Goal: Transaction & Acquisition: Obtain resource

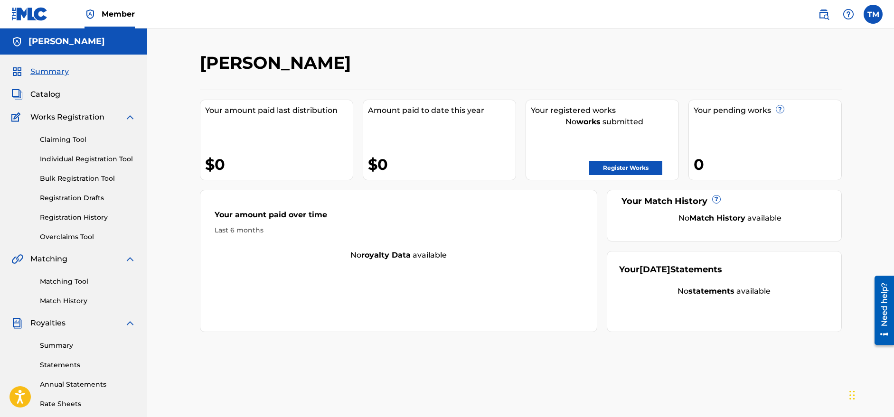
click at [635, 169] on link "Register Works" at bounding box center [625, 168] width 73 height 14
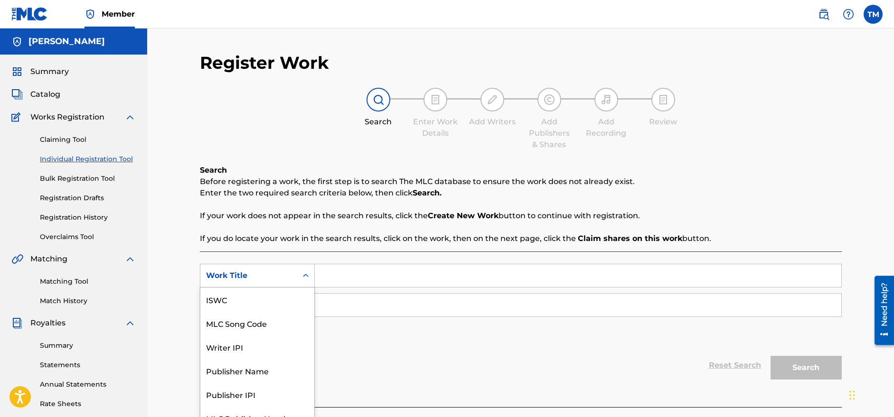
scroll to position [12, 0]
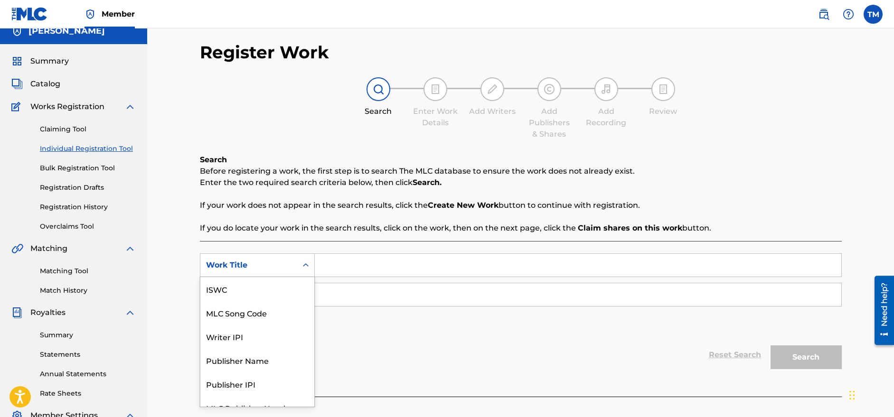
click at [302, 277] on div "7 results available. Use Up and Down to choose options, press Enter to select t…" at bounding box center [257, 265] width 115 height 24
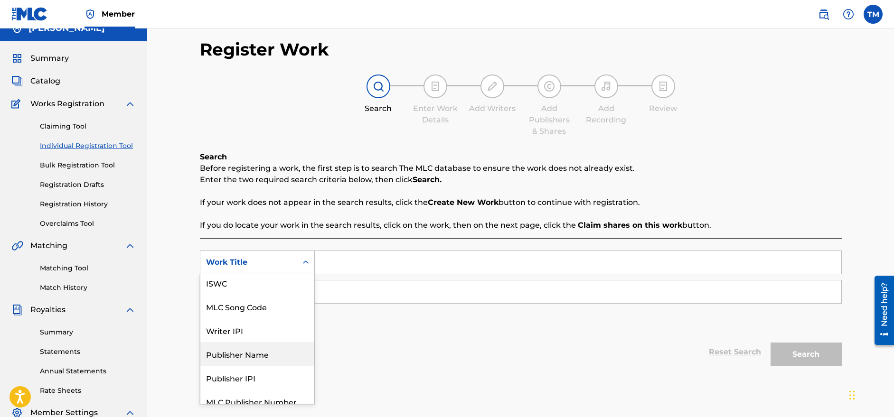
scroll to position [0, 0]
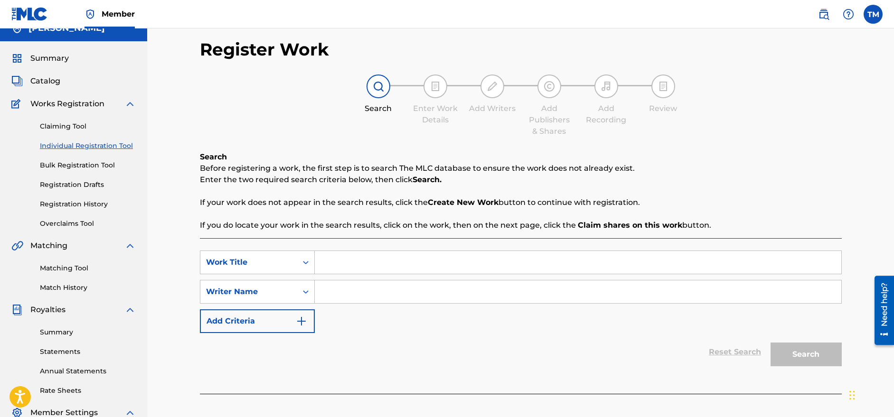
click at [336, 216] on div "Search Before registering a work, the first step is to search The MLC database …" at bounding box center [521, 191] width 642 height 80
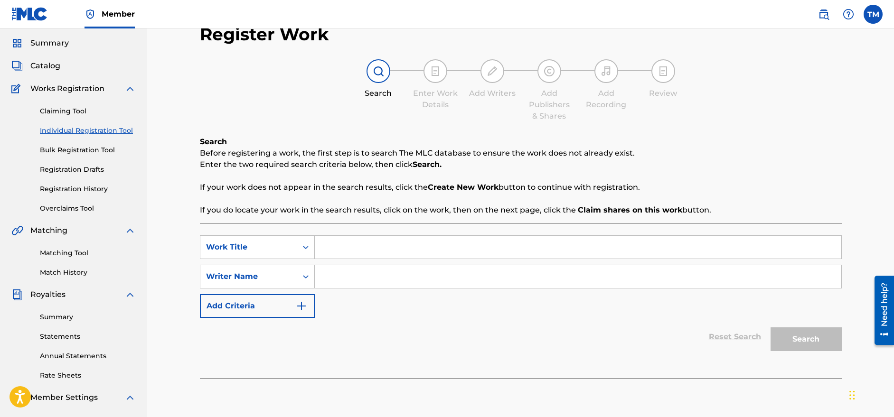
scroll to position [13, 0]
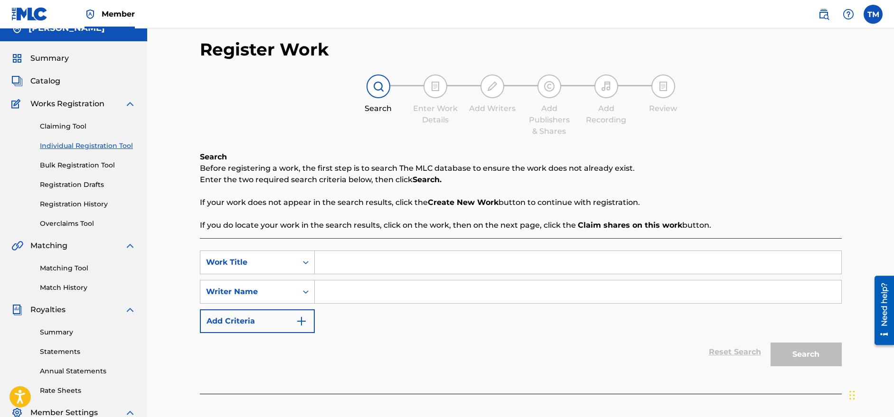
click at [63, 127] on link "Claiming Tool" at bounding box center [88, 127] width 96 height 10
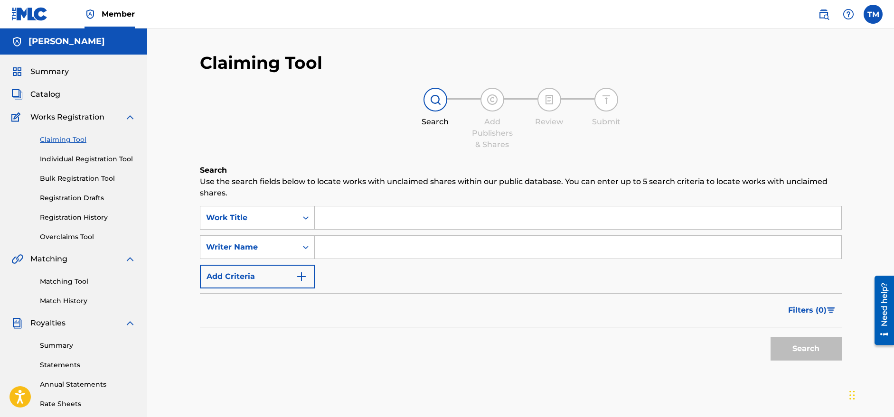
click at [75, 280] on link "Matching Tool" at bounding box center [88, 282] width 96 height 10
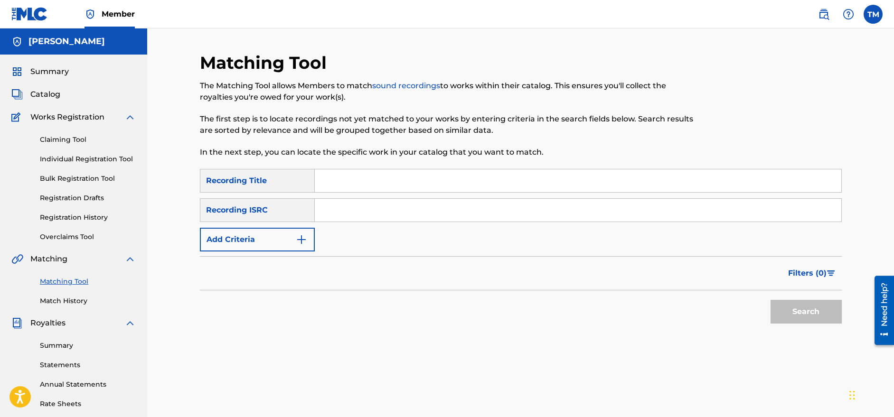
click at [353, 184] on input "Search Form" at bounding box center [578, 180] width 526 height 23
type input "800MILES"
click at [363, 208] on input "Search Form" at bounding box center [578, 210] width 526 height 23
click at [343, 211] on input "Search Form" at bounding box center [578, 210] width 526 height 23
paste input "USUM72406216"
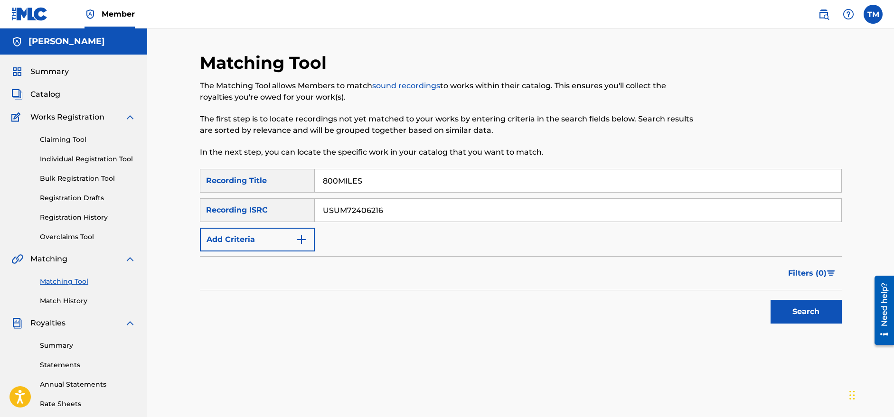
type input "USUM72406216"
click at [796, 307] on button "Search" at bounding box center [805, 312] width 71 height 24
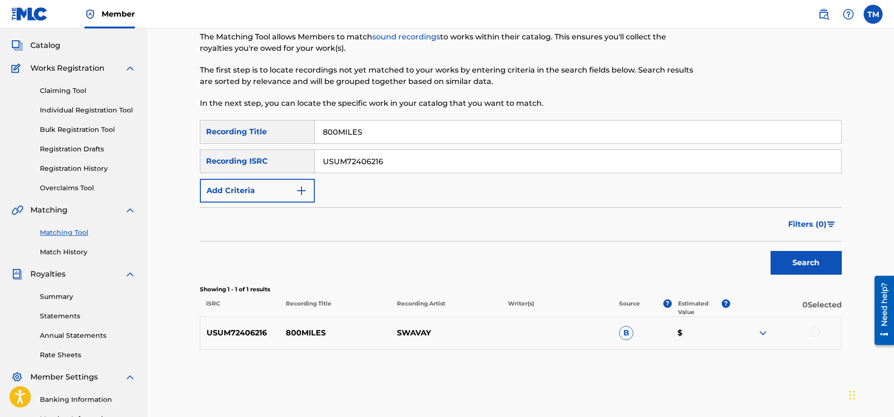
scroll to position [142, 0]
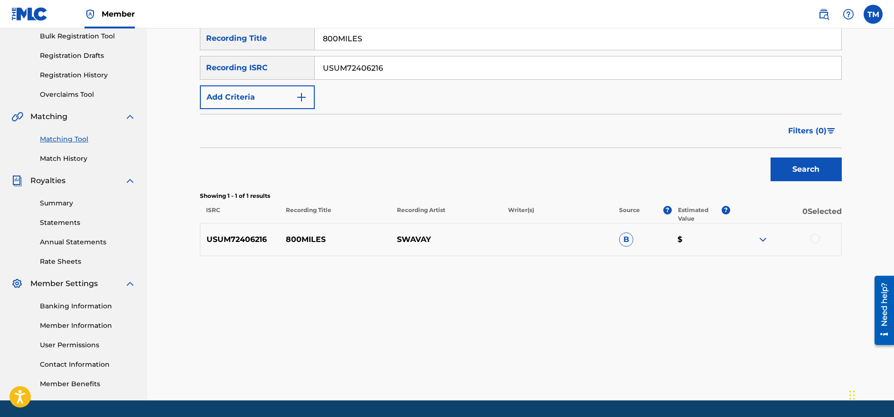
click at [757, 237] on img at bounding box center [762, 239] width 11 height 11
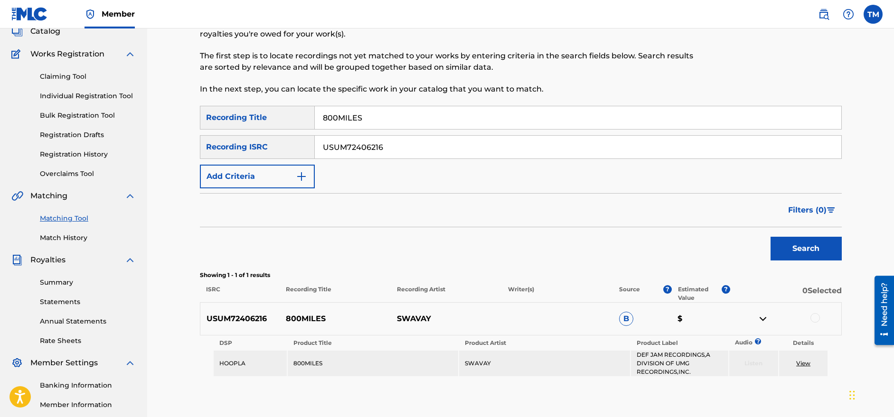
scroll to position [0, 0]
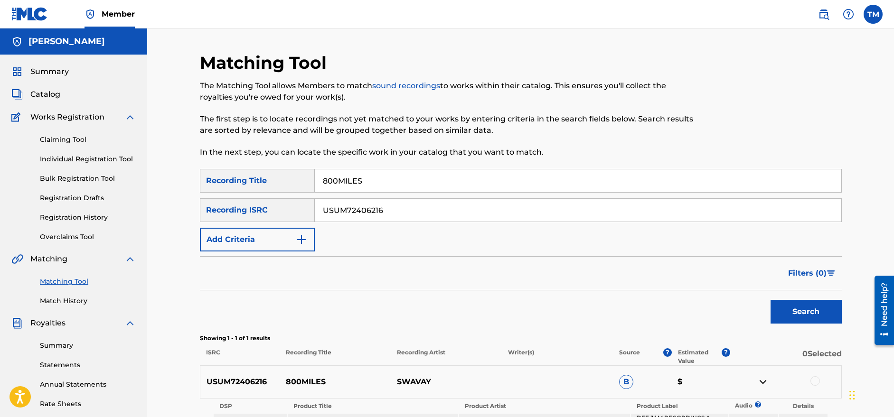
click at [77, 140] on link "Claiming Tool" at bounding box center [88, 140] width 96 height 10
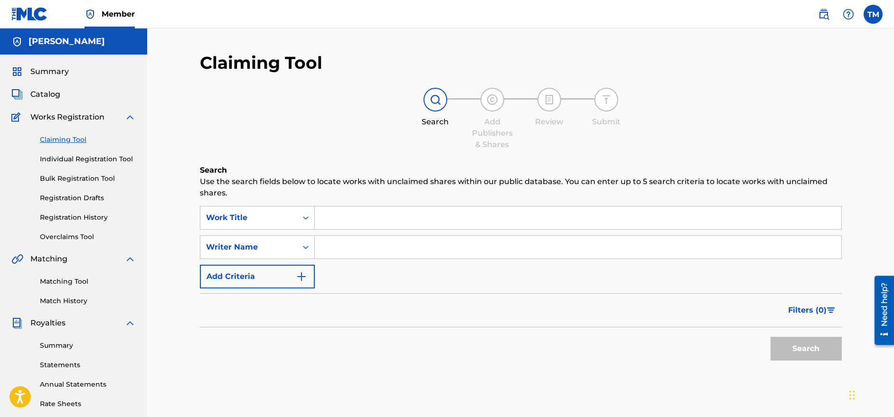
click at [85, 181] on link "Bulk Registration Tool" at bounding box center [88, 179] width 96 height 10
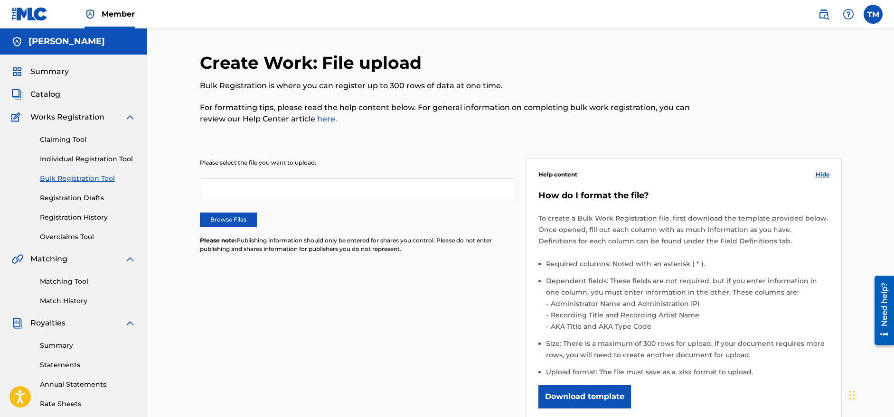
click at [350, 192] on div at bounding box center [357, 189] width 315 height 23
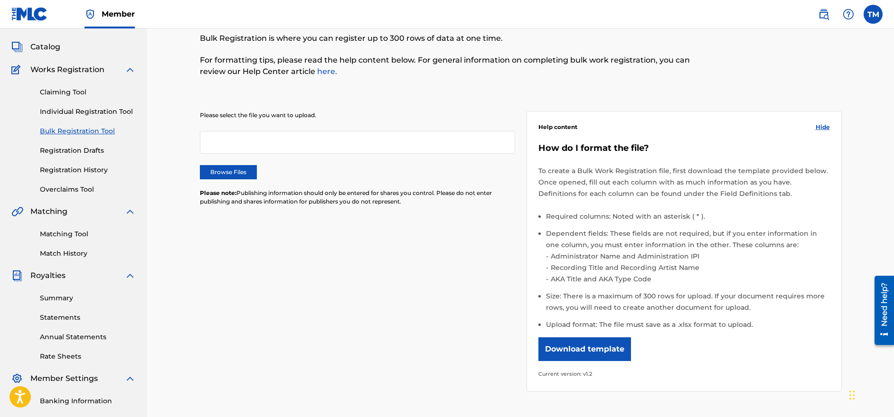
click at [87, 114] on link "Individual Registration Tool" at bounding box center [88, 112] width 96 height 10
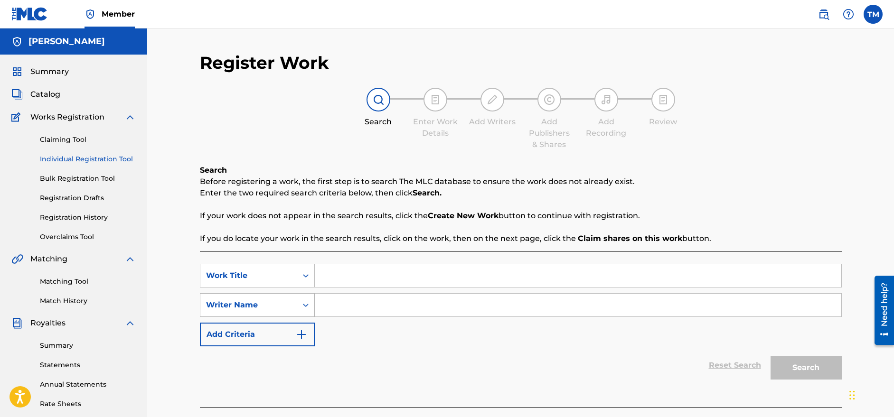
click at [295, 310] on div "Writer Name" at bounding box center [257, 305] width 115 height 24
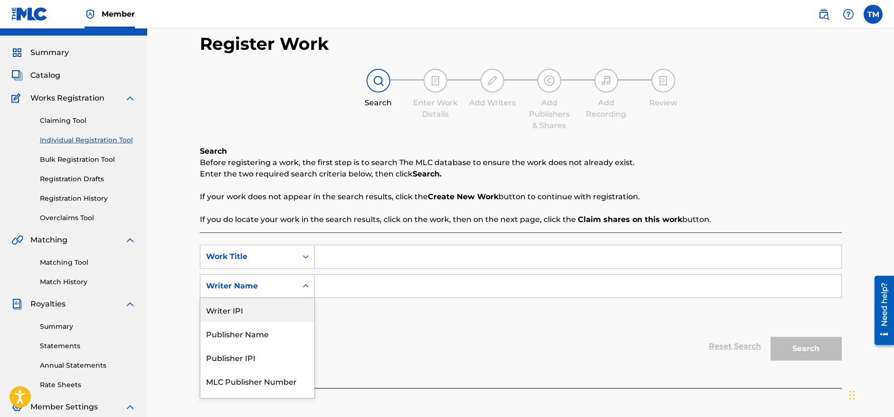
scroll to position [19, 0]
click at [386, 343] on div "Reset Search Search" at bounding box center [521, 347] width 642 height 38
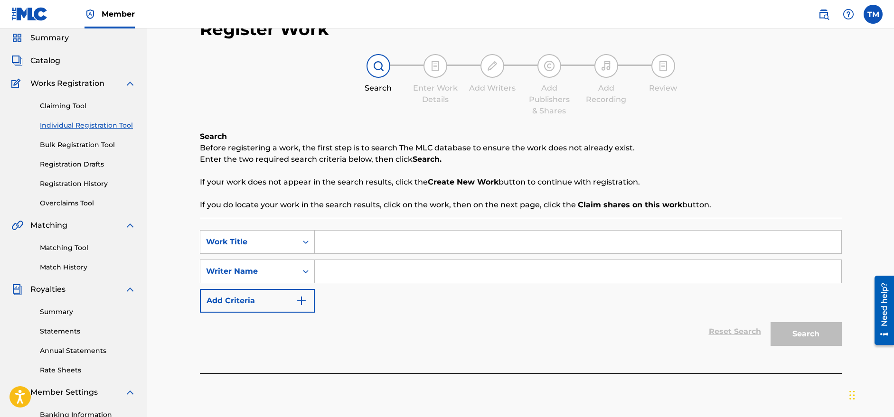
scroll to position [0, 0]
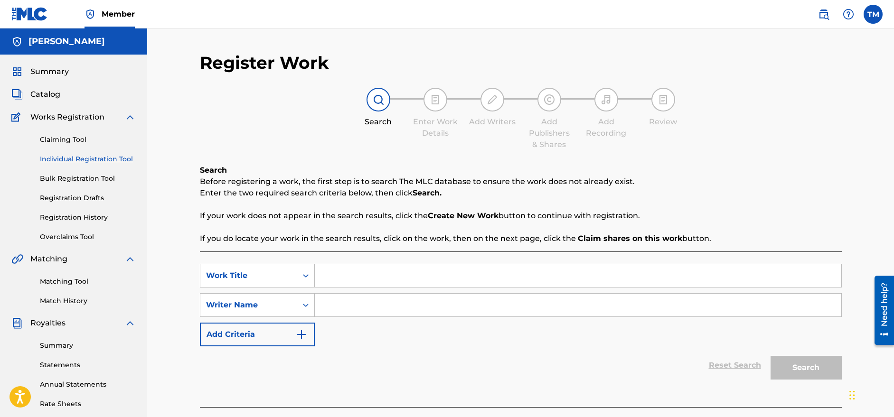
click at [339, 277] on input "Search Form" at bounding box center [578, 275] width 526 height 23
click at [299, 284] on div "Work Title" at bounding box center [257, 276] width 115 height 24
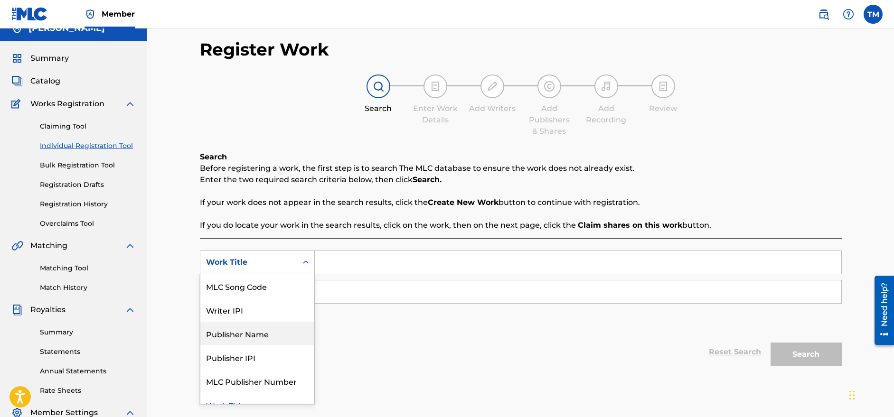
scroll to position [37, 0]
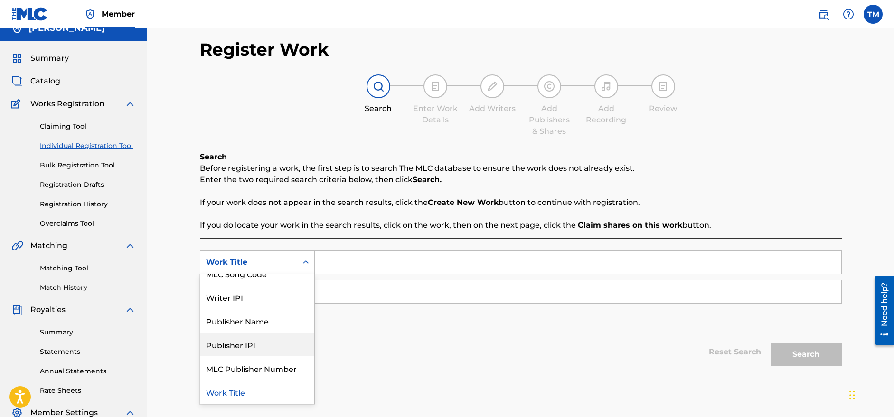
click at [456, 360] on div "Reset Search Search" at bounding box center [521, 352] width 642 height 38
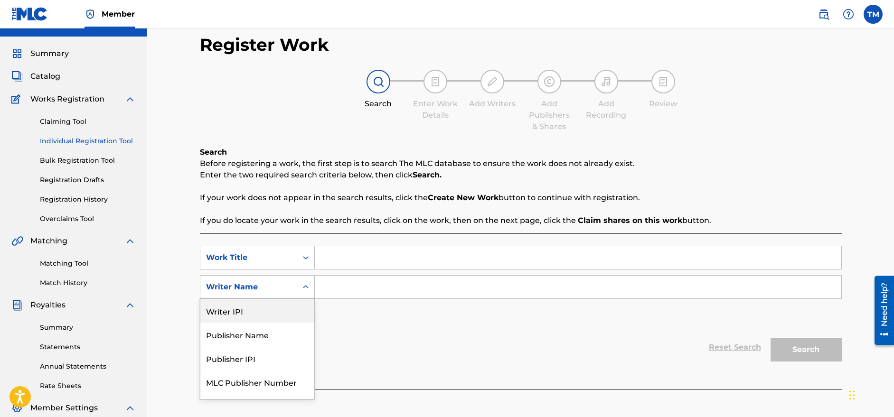
click at [291, 299] on div "5 results available. Use Up and Down to choose options, press Enter to select t…" at bounding box center [257, 287] width 115 height 24
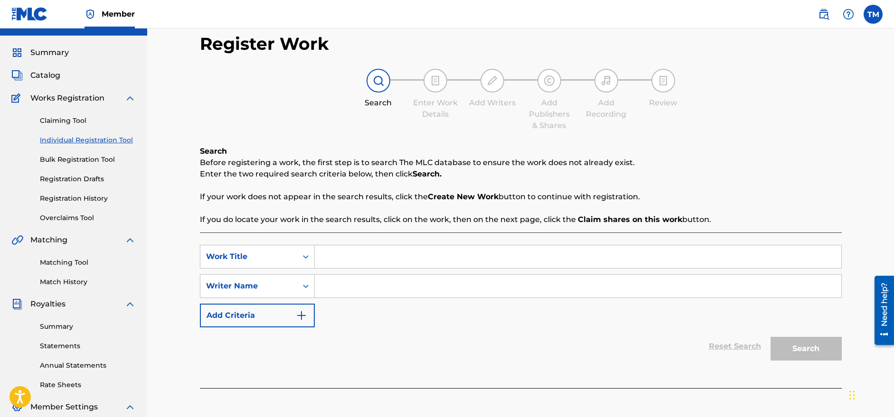
click at [371, 266] on input "Search Form" at bounding box center [578, 256] width 526 height 23
click at [342, 291] on input "Search Form" at bounding box center [578, 286] width 526 height 23
type input "[PERSON_NAME]"
click at [346, 263] on input "Search Form" at bounding box center [578, 256] width 526 height 23
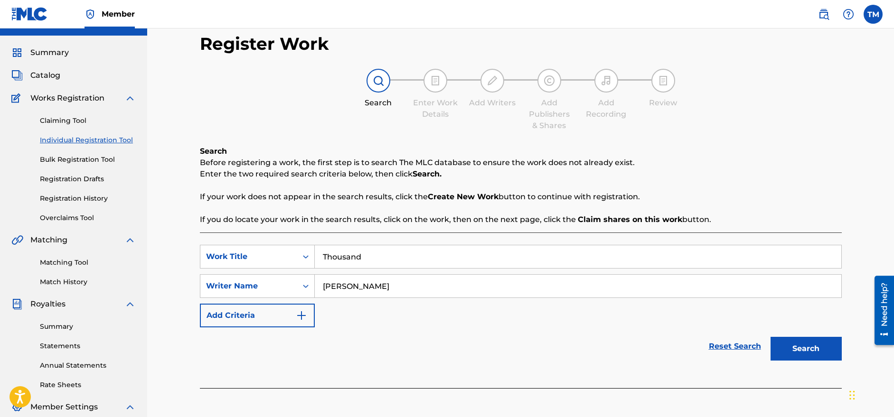
type input "Thousand"
click at [823, 347] on button "Search" at bounding box center [805, 349] width 71 height 24
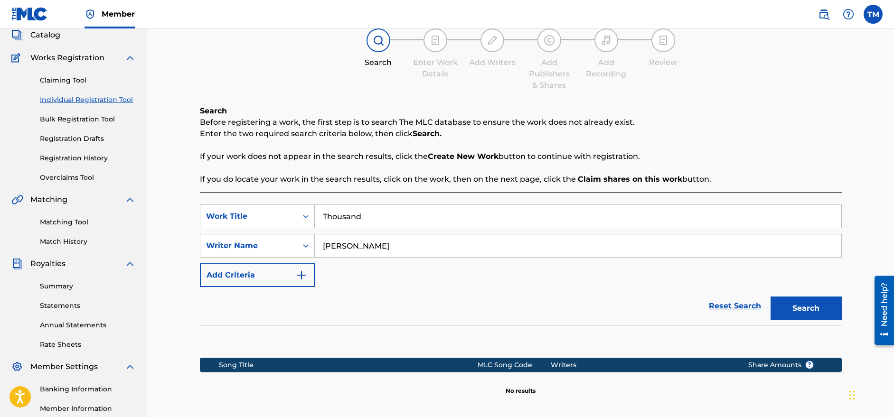
scroll to position [114, 0]
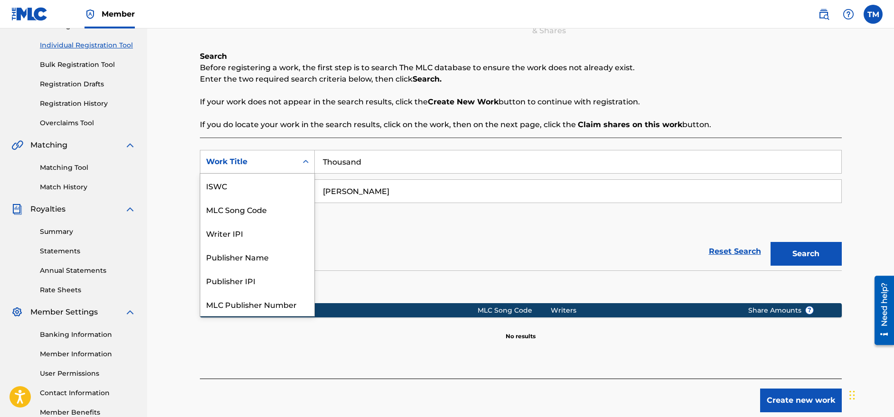
click at [296, 161] on div "Work Title" at bounding box center [248, 162] width 97 height 18
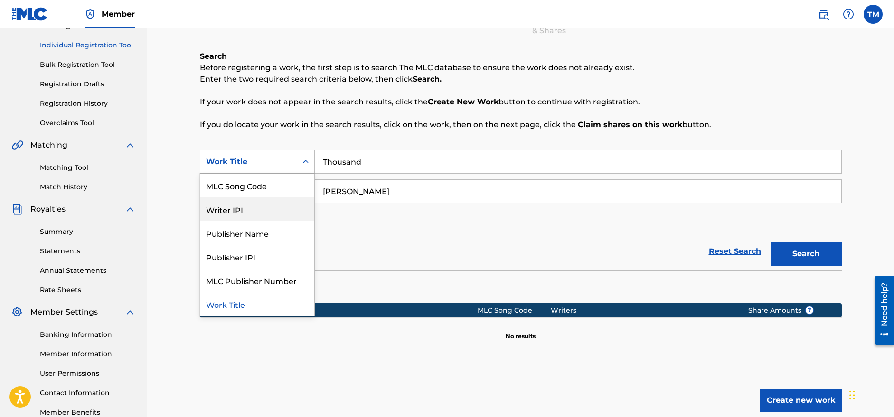
click at [277, 205] on div "Writer IPI" at bounding box center [257, 209] width 114 height 24
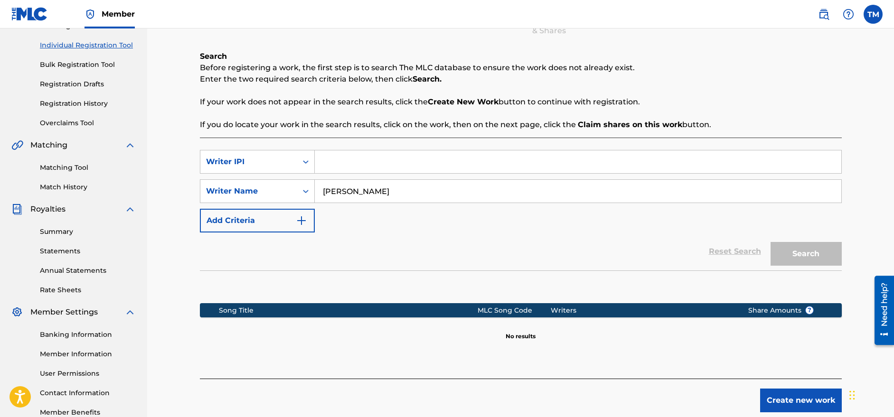
click at [342, 164] on input "Search Form" at bounding box center [578, 161] width 526 height 23
click at [290, 158] on div "Writer IPI" at bounding box center [248, 161] width 85 height 11
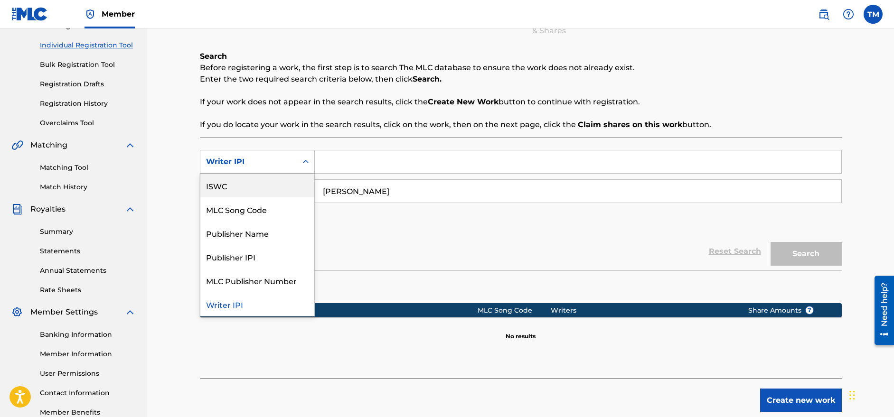
click at [282, 188] on div "ISWC" at bounding box center [257, 186] width 114 height 24
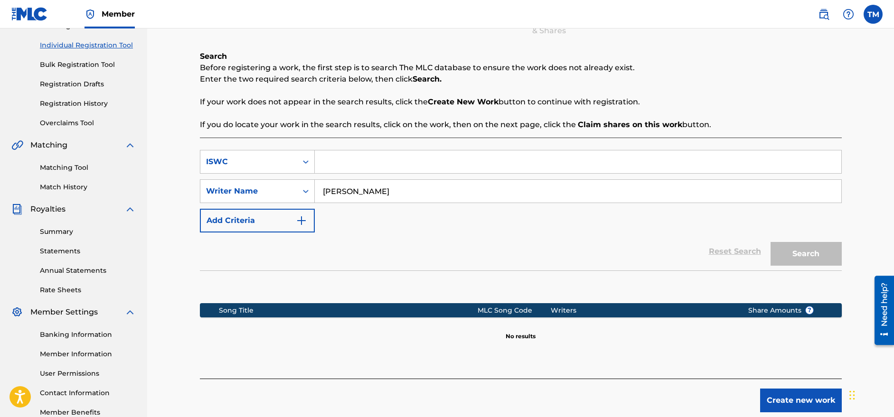
click at [353, 170] on input "Search Form" at bounding box center [578, 161] width 526 height 23
paste input "T3276263613"
type input "T3276263613"
click at [835, 253] on button "Search" at bounding box center [805, 254] width 71 height 24
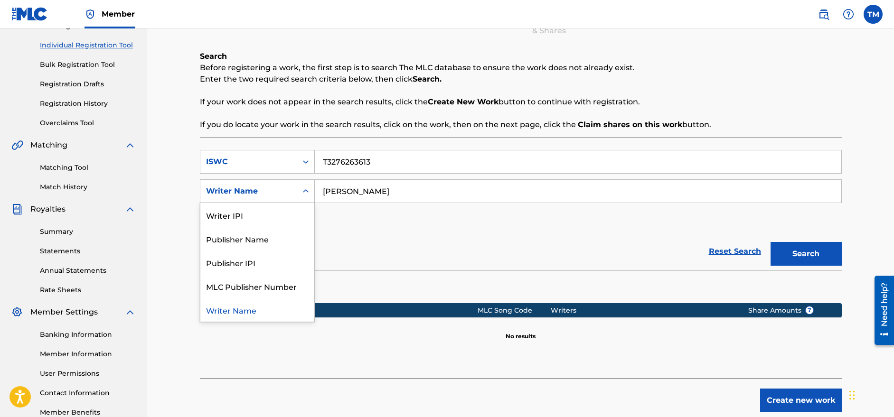
click at [289, 187] on div "Writer Name" at bounding box center [248, 191] width 85 height 11
click at [277, 217] on div "Writer IPI" at bounding box center [257, 215] width 114 height 24
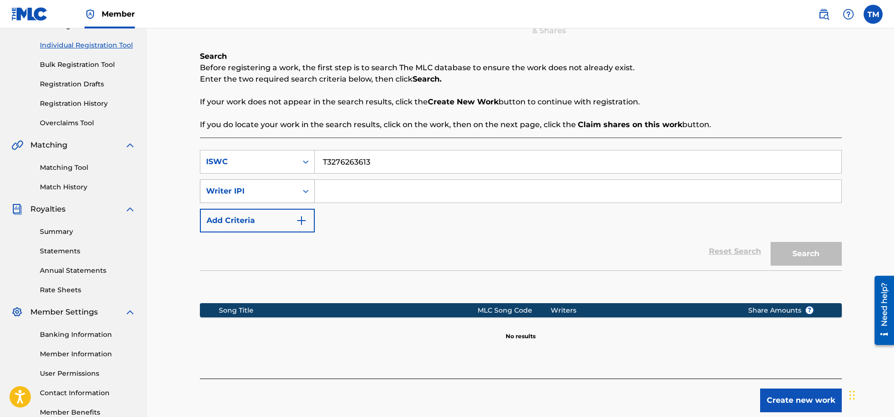
click at [258, 183] on div "Writer IPI" at bounding box center [248, 191] width 97 height 18
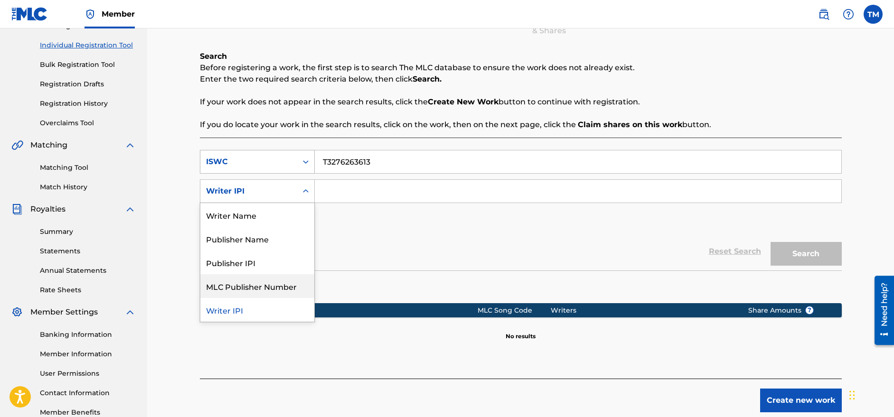
click at [291, 163] on div "ISWC" at bounding box center [248, 161] width 85 height 11
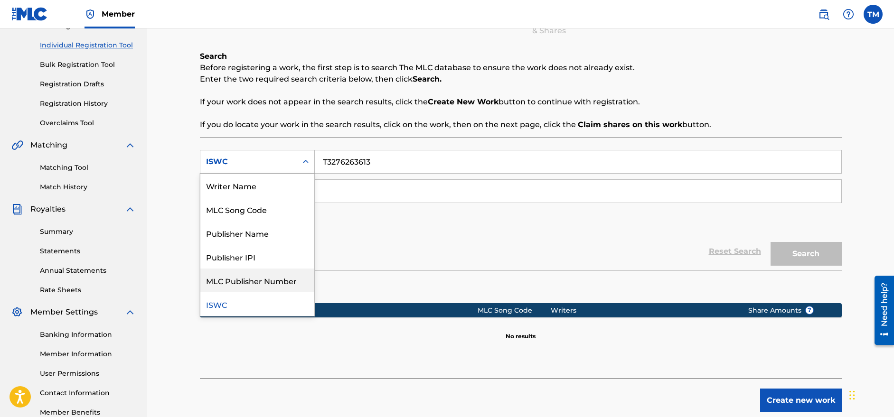
click at [351, 232] on div "SearchWithCriteria4d8cd9b9-79a0-4ed7-9181-087f494fb149 7 results available. Use…" at bounding box center [521, 191] width 642 height 83
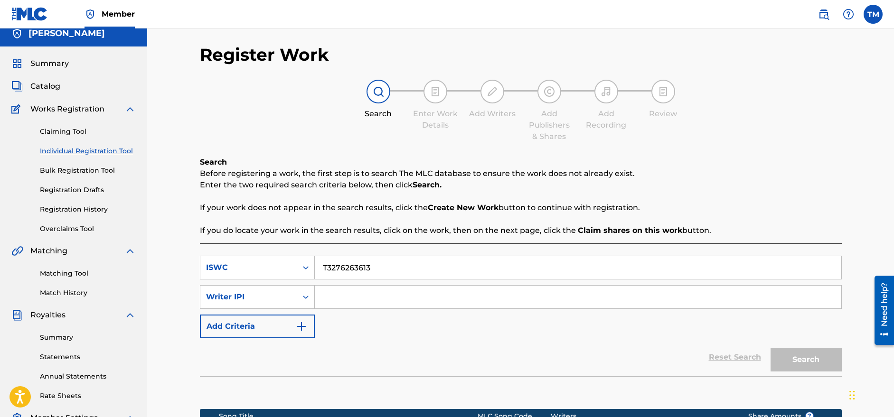
scroll to position [0, 0]
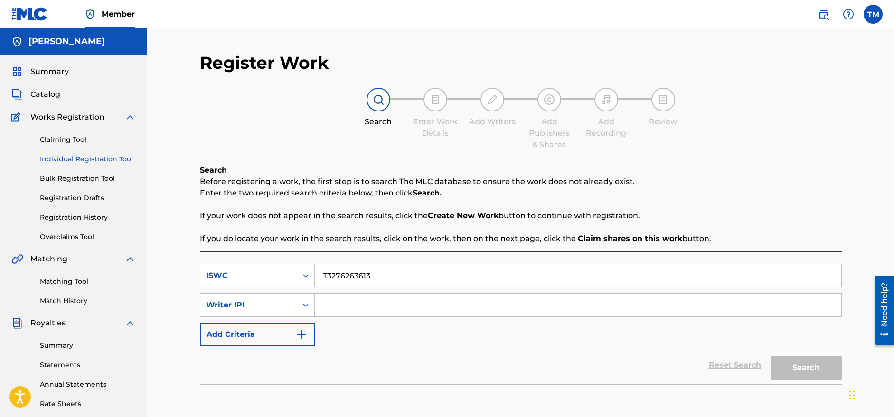
click at [50, 96] on span "Catalog" at bounding box center [45, 94] width 30 height 11
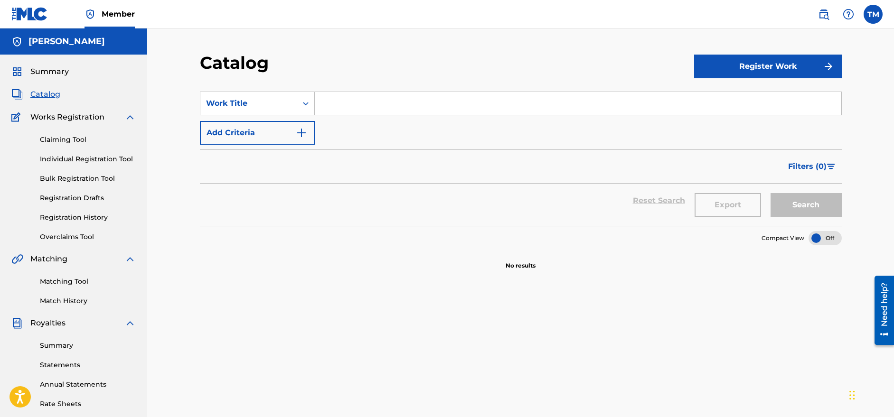
click at [382, 106] on input "Search Form" at bounding box center [578, 103] width 526 height 23
click at [804, 57] on button "Register Work" at bounding box center [768, 67] width 148 height 24
click at [746, 103] on link "Individual" at bounding box center [768, 97] width 148 height 23
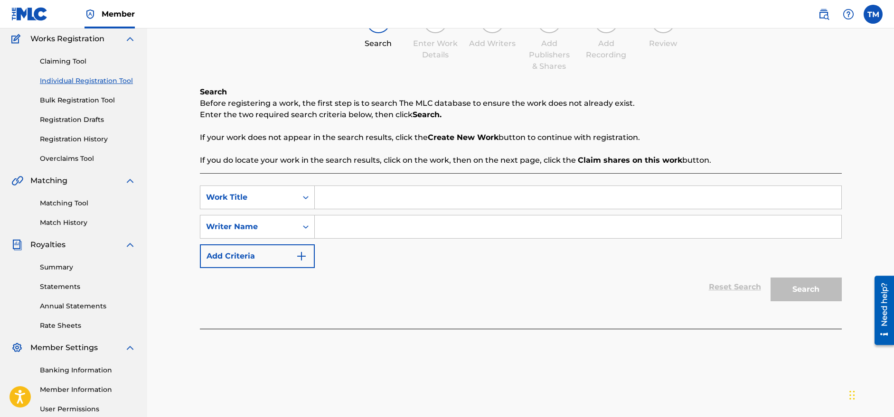
scroll to position [95, 0]
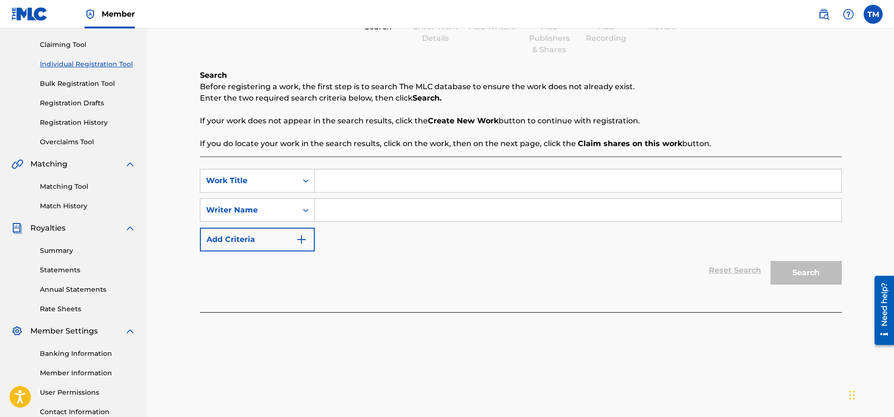
click at [388, 187] on input "Search Form" at bounding box center [578, 180] width 526 height 23
click at [236, 185] on div "Work Title" at bounding box center [248, 180] width 85 height 11
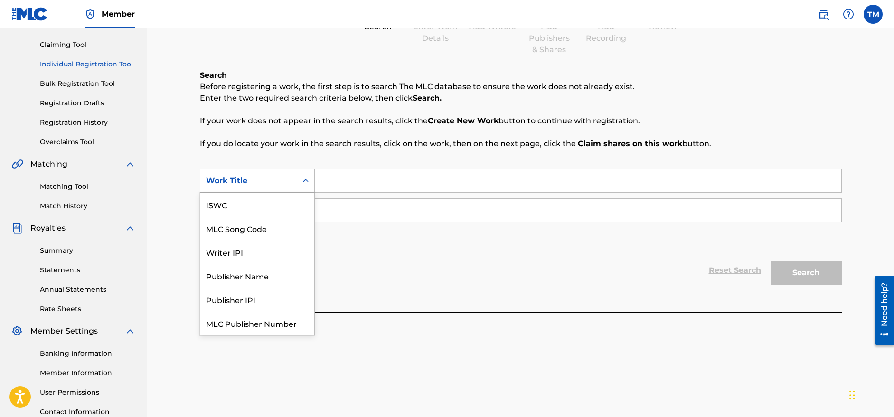
scroll to position [24, 0]
click at [184, 168] on div "Register Work Search Enter Work Details Add Writers Add Publishers & Shares Add…" at bounding box center [520, 191] width 747 height 515
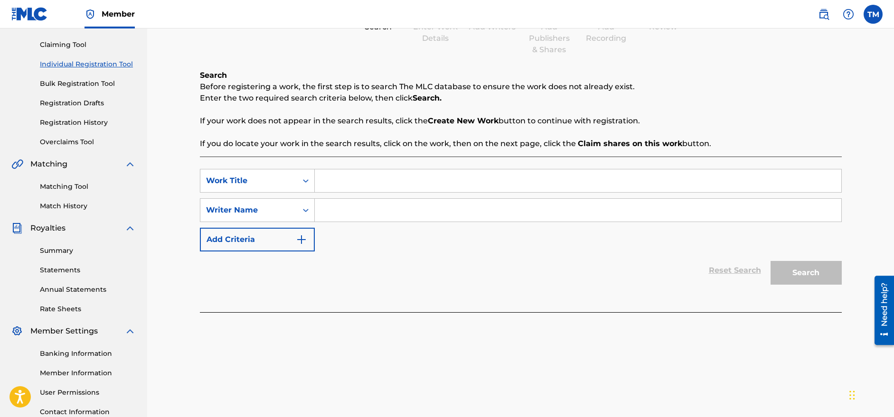
click at [338, 182] on input "Search Form" at bounding box center [578, 180] width 526 height 23
click at [339, 206] on input "Search Form" at bounding box center [578, 210] width 526 height 23
click at [333, 179] on input "Thpusand" at bounding box center [578, 180] width 526 height 23
click at [335, 180] on input "Thpusand" at bounding box center [578, 180] width 526 height 23
drag, startPoint x: 309, startPoint y: 185, endPoint x: 291, endPoint y: 188, distance: 18.3
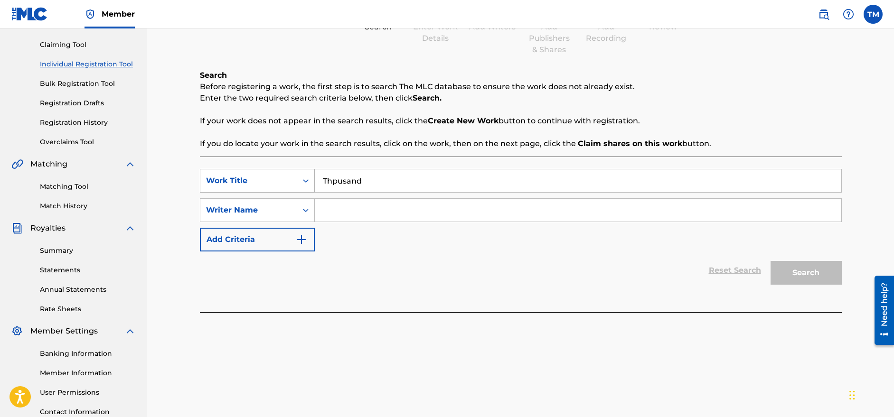
click at [291, 188] on div "SearchWithCriteriaece87bd4-e213-40bd-98c2-0b9cff8d541e Work Title Thpusand" at bounding box center [521, 181] width 642 height 24
type input "H"
type input "THOUSAND"
click at [343, 214] on input "Search Form" at bounding box center [578, 210] width 526 height 23
type input "[PERSON_NAME]"
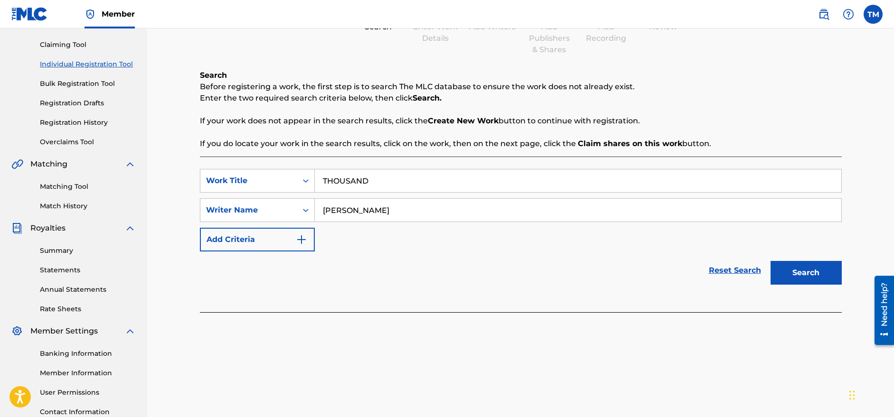
click at [832, 276] on button "Search" at bounding box center [805, 273] width 71 height 24
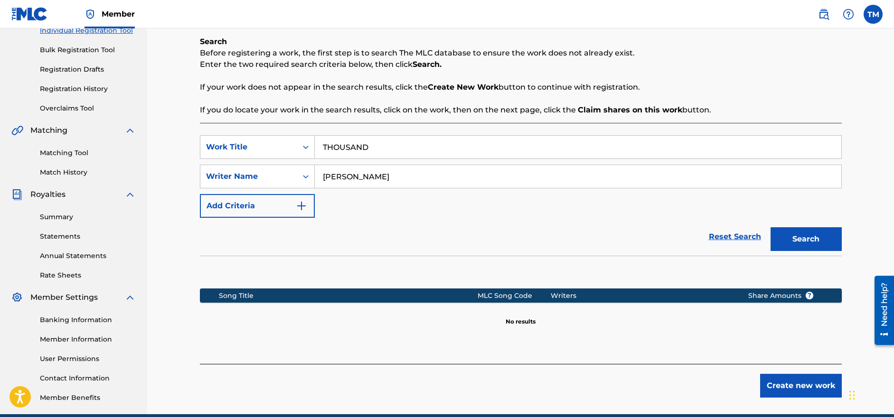
scroll to position [171, 0]
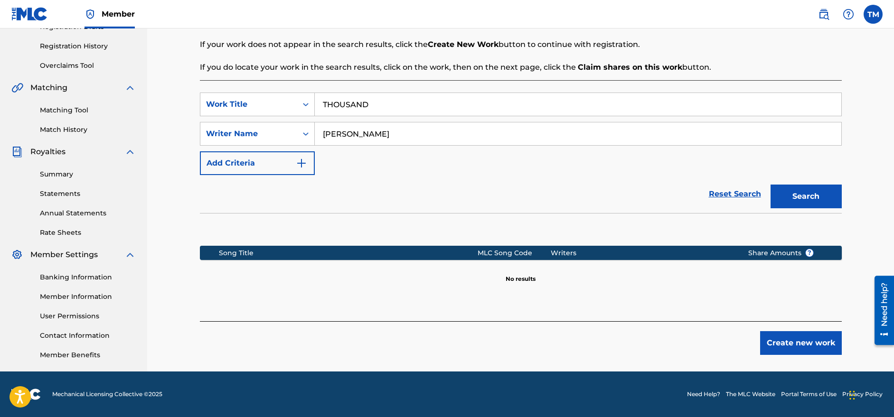
click at [776, 341] on button "Create new work" at bounding box center [801, 343] width 82 height 24
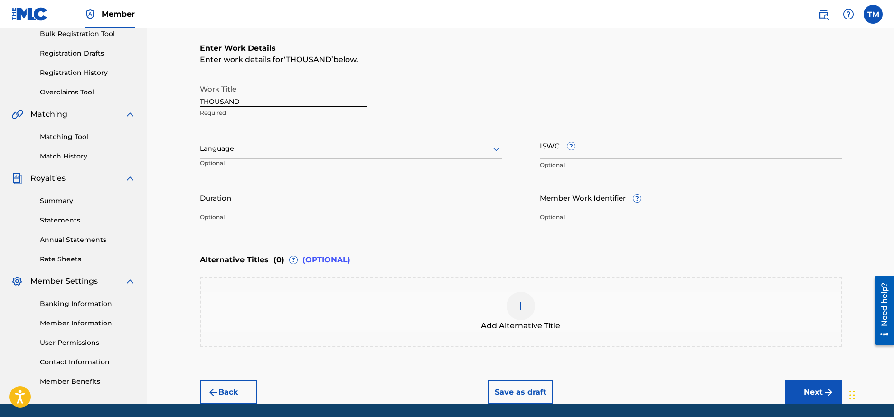
scroll to position [130, 0]
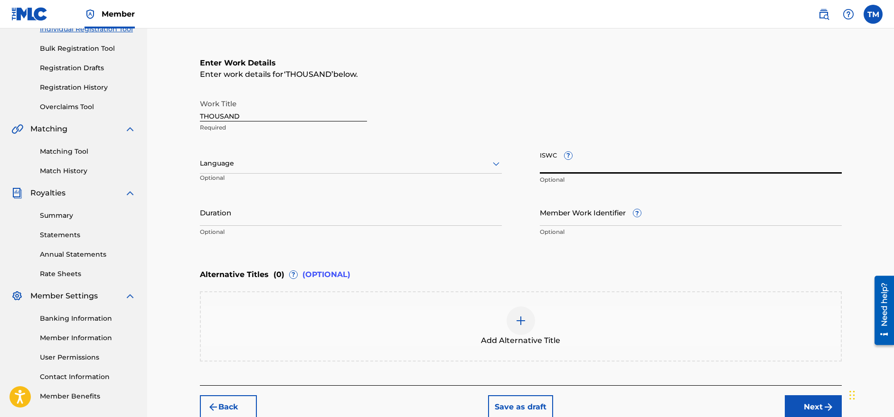
click at [573, 168] on input "ISWC ?" at bounding box center [691, 160] width 302 height 27
paste input "T3276263613"
type input "T3276263613"
click at [629, 276] on div "Alternative Titles ( 0 ) ? (OPTIONAL)" at bounding box center [521, 274] width 642 height 21
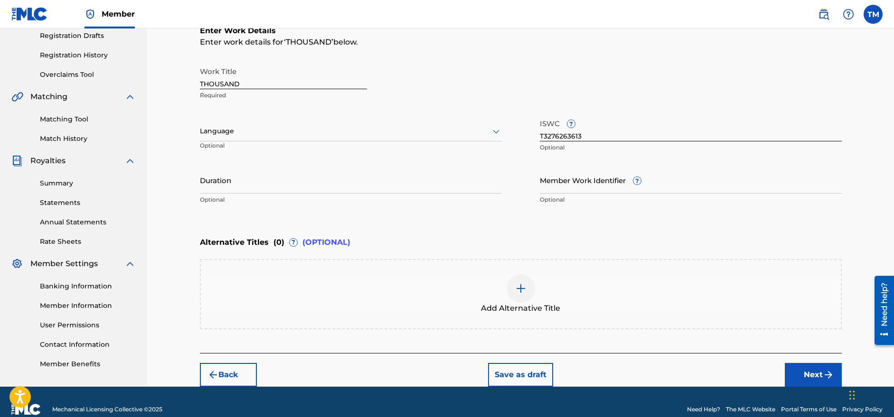
scroll to position [178, 0]
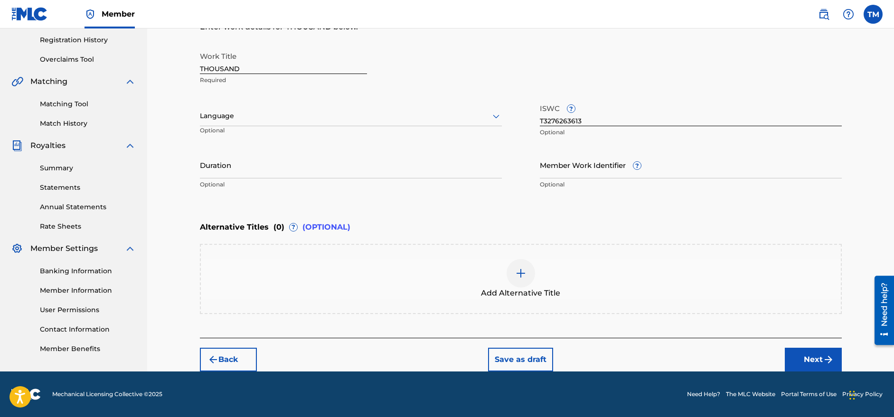
click at [834, 357] on button "Next" at bounding box center [813, 360] width 57 height 24
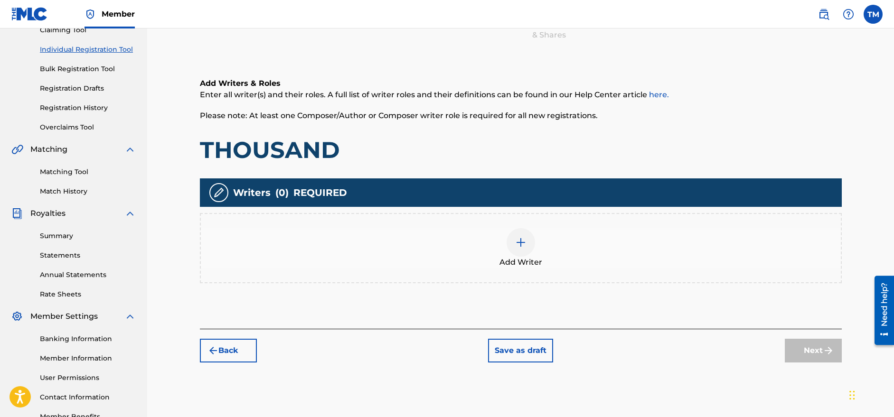
scroll to position [138, 0]
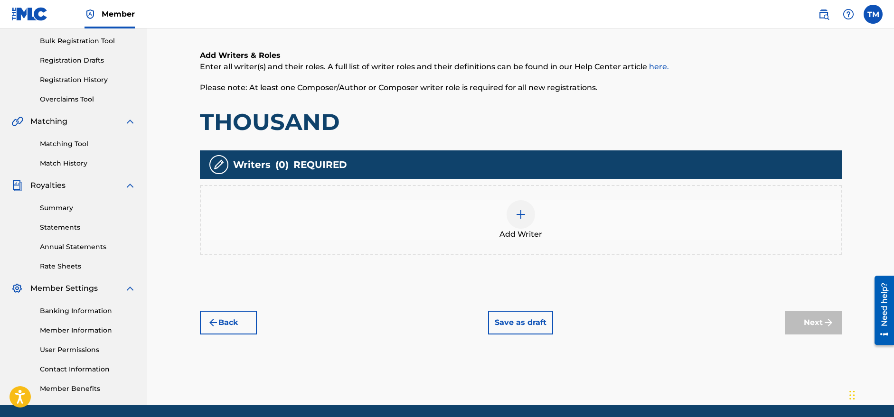
click at [489, 228] on div "Add Writer" at bounding box center [521, 220] width 640 height 40
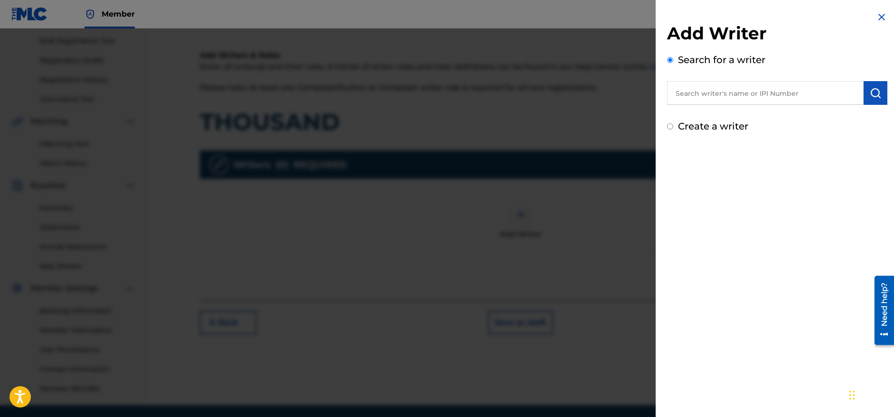
click at [723, 91] on input "text" at bounding box center [765, 93] width 197 height 24
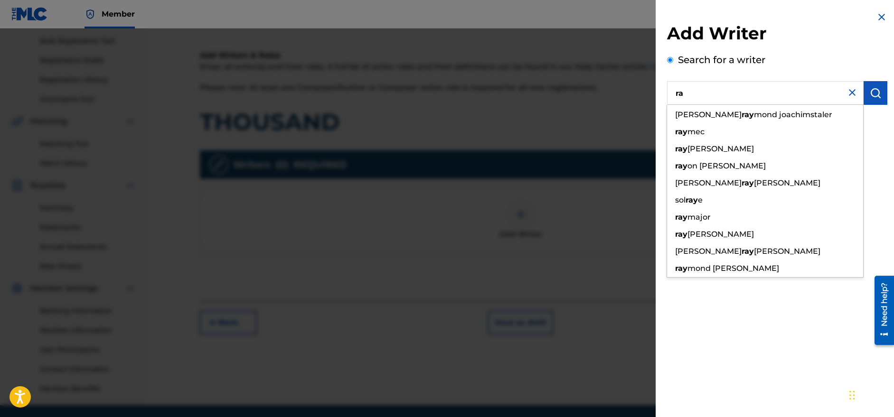
type input "r"
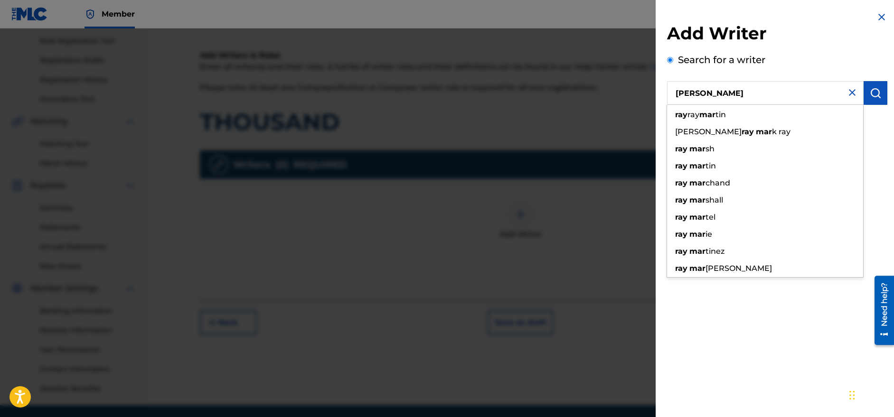
type input "[PERSON_NAME]"
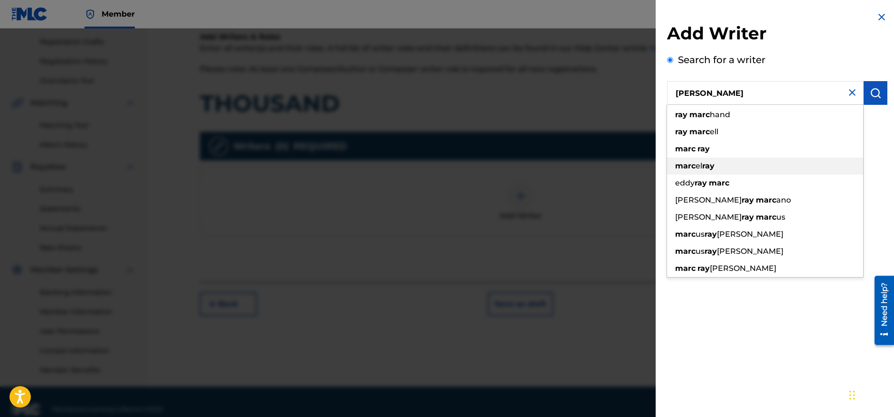
scroll to position [171, 0]
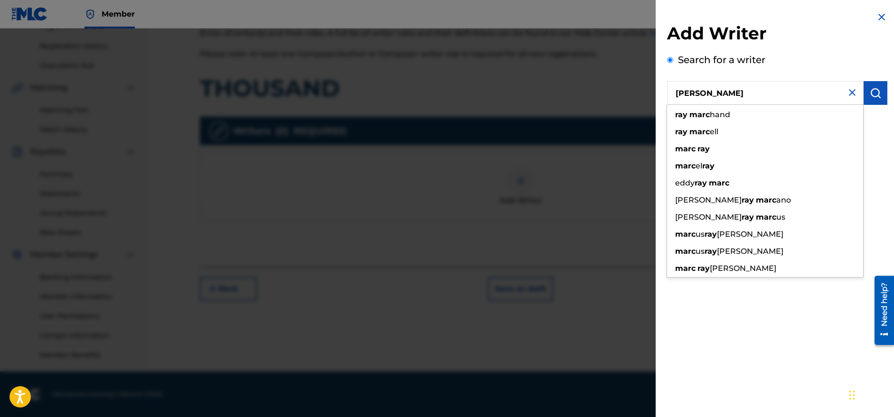
drag, startPoint x: 733, startPoint y: 95, endPoint x: 674, endPoint y: 88, distance: 59.4
click at [674, 88] on input "[PERSON_NAME]" at bounding box center [765, 93] width 197 height 24
type input "[PERSON_NAME]"
click at [699, 319] on div "Add Writer Search for a writer [PERSON_NAME] [PERSON_NAME] hand [PERSON_NAME] […" at bounding box center [777, 208] width 243 height 417
drag, startPoint x: 766, startPoint y: 92, endPoint x: 676, endPoint y: 88, distance: 89.8
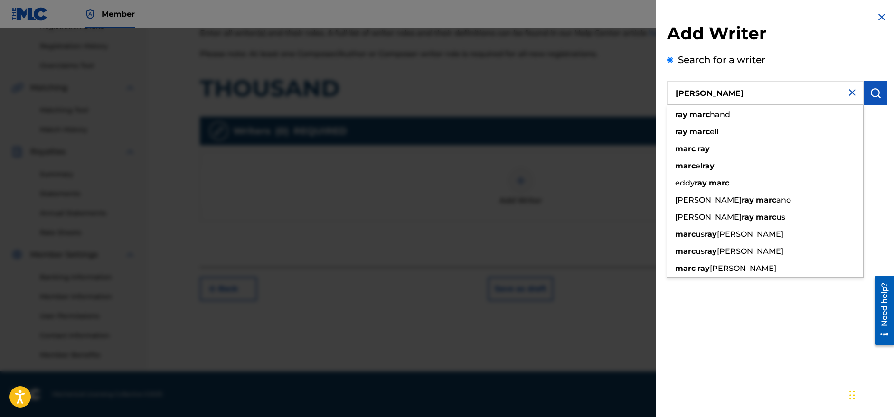
click at [676, 88] on input "[PERSON_NAME]" at bounding box center [765, 93] width 197 height 24
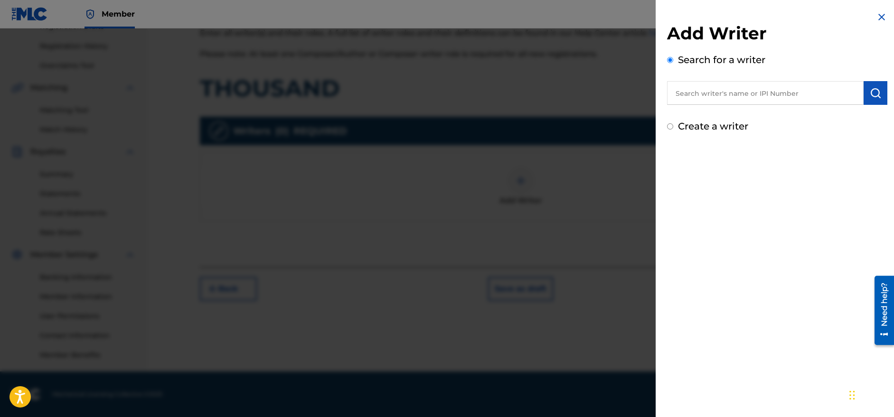
click at [714, 93] on input "text" at bounding box center [765, 93] width 197 height 24
paste input "1247612753"
type input "1247612753"
click at [874, 98] on img "submit" at bounding box center [875, 92] width 11 height 11
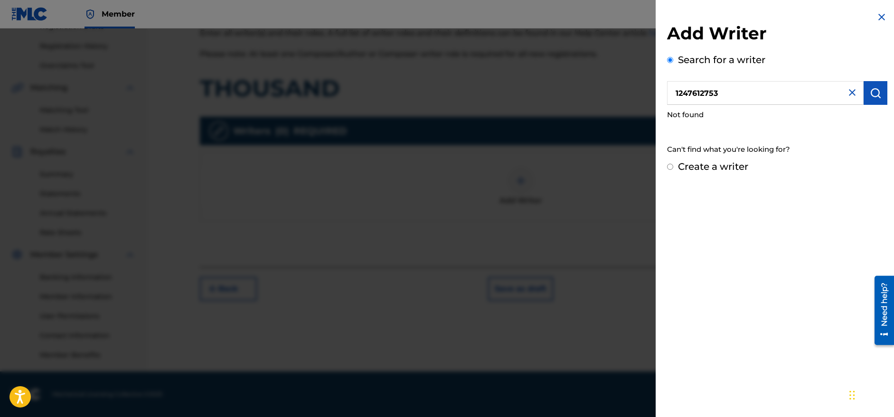
click at [691, 166] on label "Create a writer" at bounding box center [713, 166] width 70 height 11
radio input "true"
radio input "false"
radio input "true"
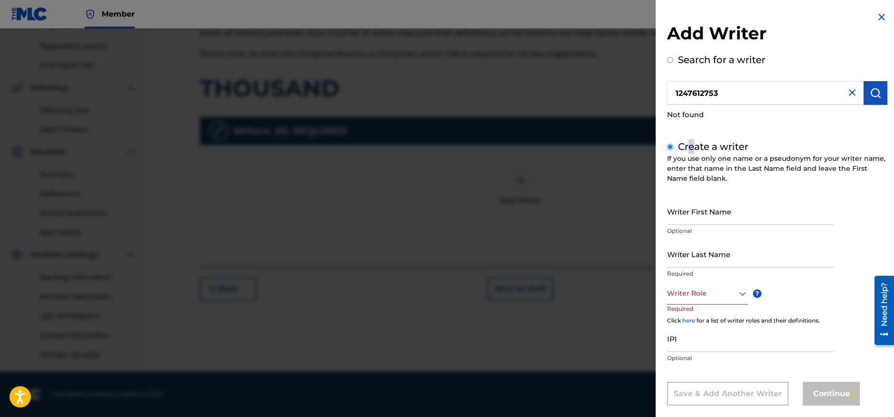
scroll to position [14, 0]
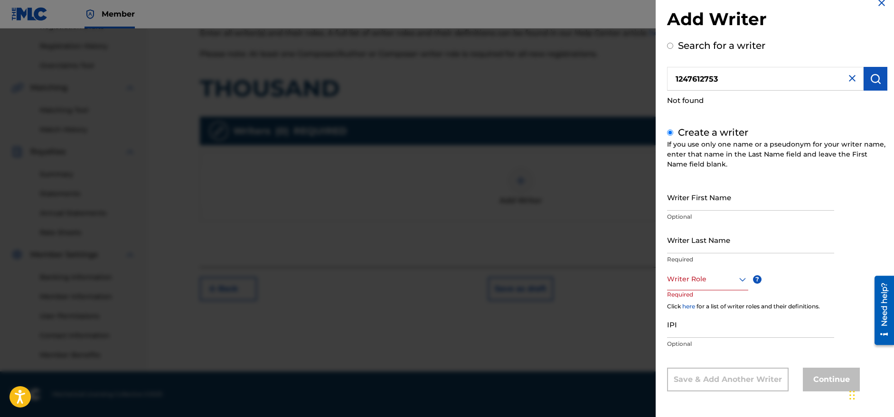
click at [718, 199] on input "Writer First Name" at bounding box center [750, 197] width 167 height 27
type input "Tamarcus"
click at [719, 249] on input "Writer Last Name" at bounding box center [750, 239] width 167 height 27
type input "[PERSON_NAME]"
click at [746, 283] on icon at bounding box center [742, 279] width 11 height 11
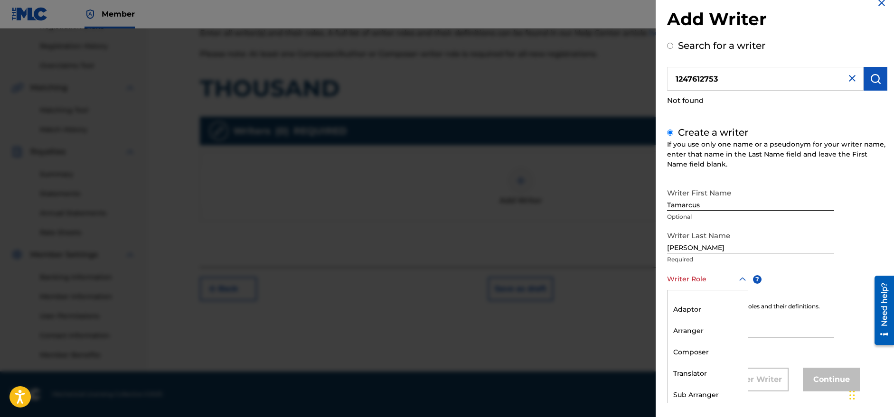
scroll to position [58, 0]
click at [820, 278] on div "Writer First Name [PERSON_NAME] Optional Writer Last Name [PERSON_NAME] Require…" at bounding box center [777, 288] width 220 height 208
click at [725, 276] on div at bounding box center [707, 279] width 81 height 12
click at [710, 302] on div "Composer/Author" at bounding box center [707, 301] width 80 height 21
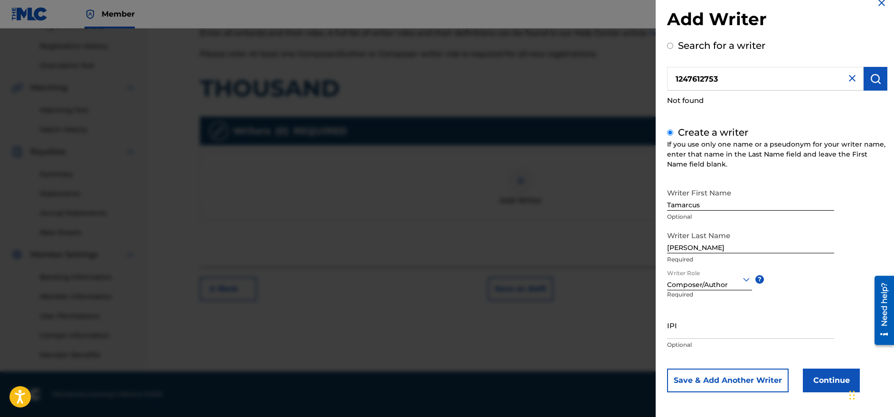
scroll to position [15, 0]
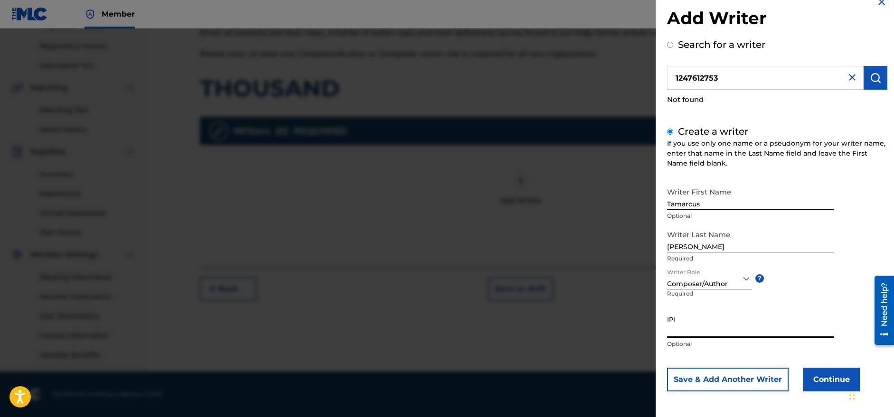
click at [741, 332] on input "IPI" at bounding box center [750, 324] width 167 height 27
click at [743, 332] on input "IPI" at bounding box center [750, 324] width 167 height 27
paste input "1247612753"
type input "1247612753"
click at [825, 378] on button "Continue" at bounding box center [831, 380] width 57 height 24
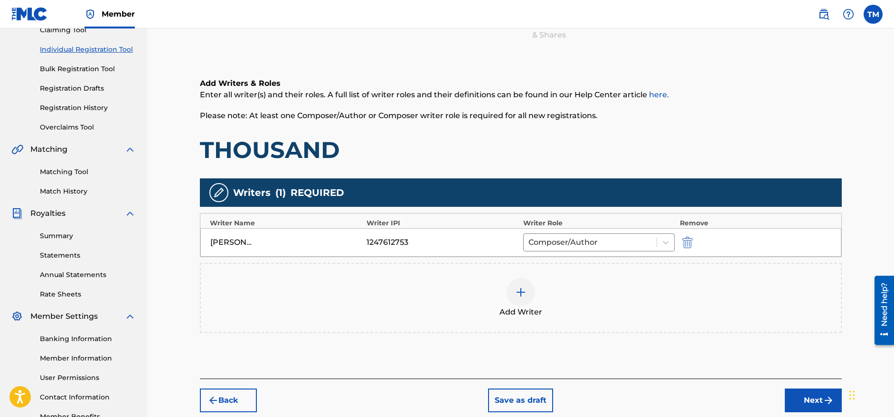
scroll to position [124, 0]
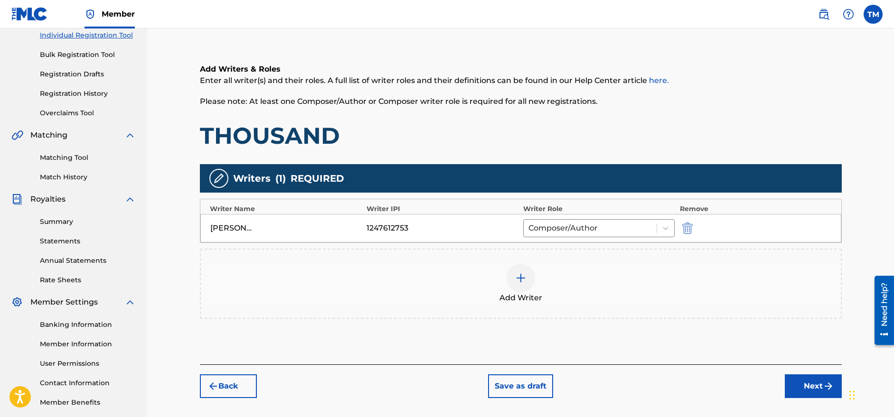
click at [810, 388] on button "Next" at bounding box center [813, 387] width 57 height 24
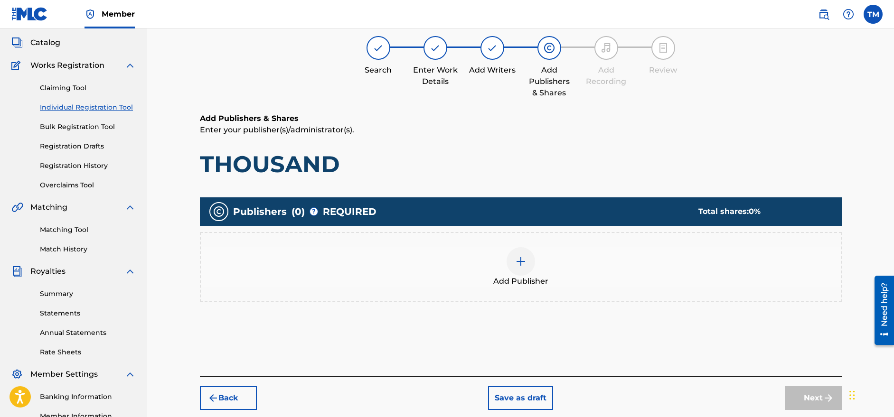
scroll to position [43, 0]
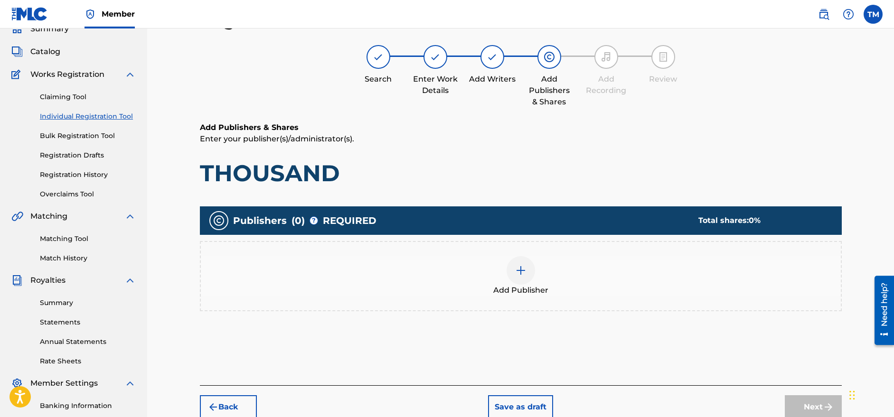
click at [238, 403] on button "Back" at bounding box center [228, 407] width 57 height 24
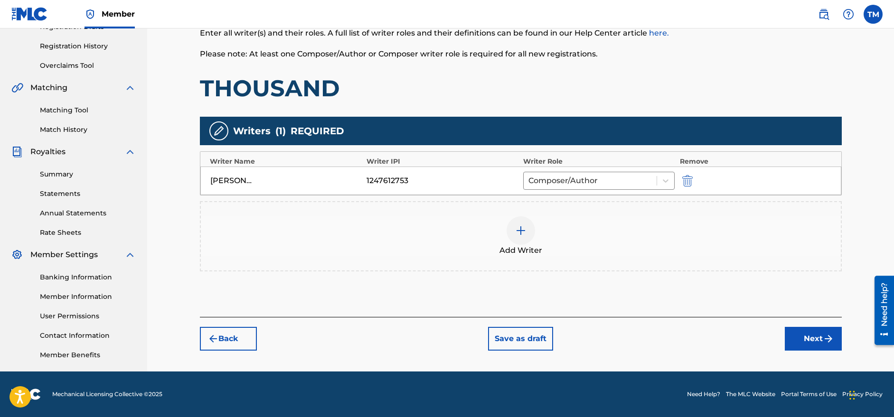
click at [812, 346] on button "Next" at bounding box center [813, 339] width 57 height 24
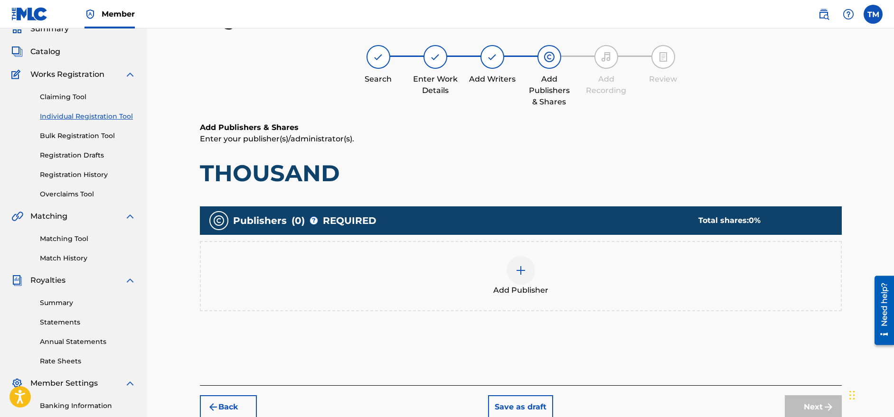
click at [536, 278] on div "Add Publisher" at bounding box center [521, 276] width 640 height 40
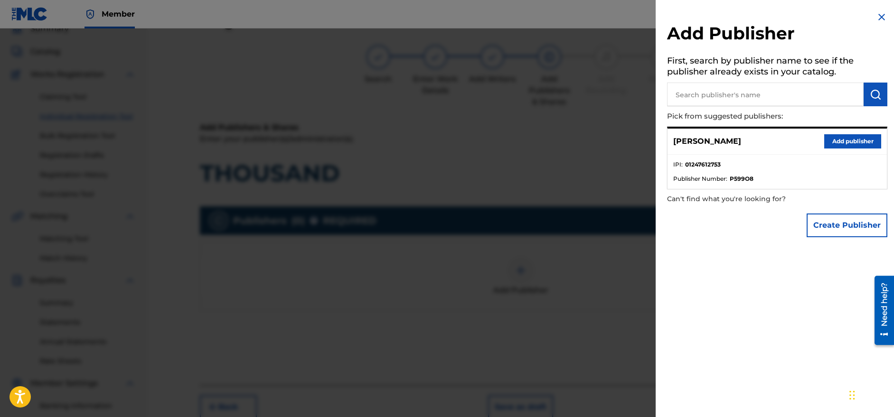
click at [696, 95] on input "text" at bounding box center [765, 95] width 197 height 24
click at [829, 227] on button "Create Publisher" at bounding box center [847, 226] width 81 height 24
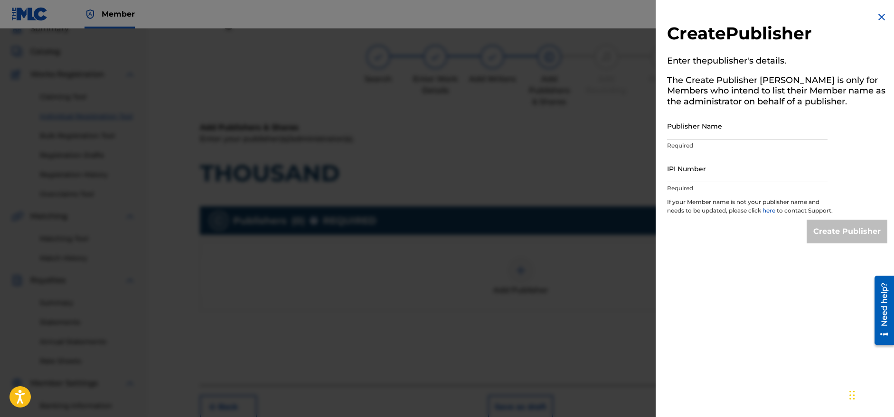
click at [705, 127] on input "Publisher Name" at bounding box center [747, 126] width 160 height 27
paste input "MYSTERIANENTERTAINMENTGROUP"
type input "MYSTERIANENTERTAINMENTGROUP"
click at [710, 169] on input "IPI Number" at bounding box center [747, 168] width 160 height 27
click at [710, 173] on input "IPI Number" at bounding box center [747, 168] width 160 height 27
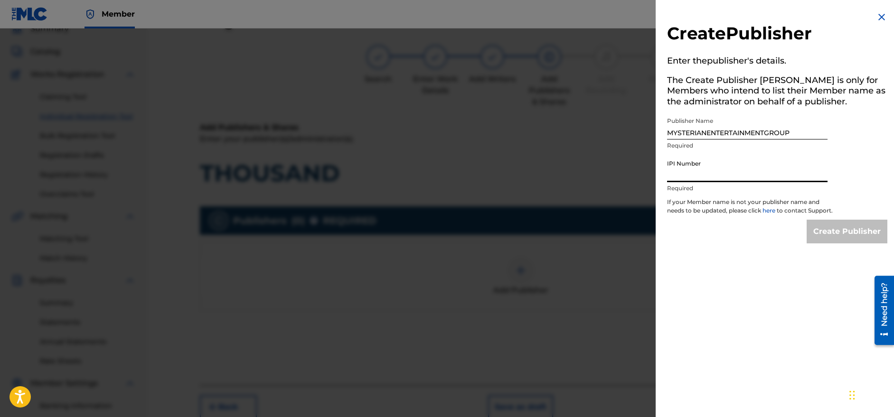
paste input "1247612655"
type input "1247612655"
click at [832, 235] on input "Create Publisher" at bounding box center [847, 232] width 81 height 24
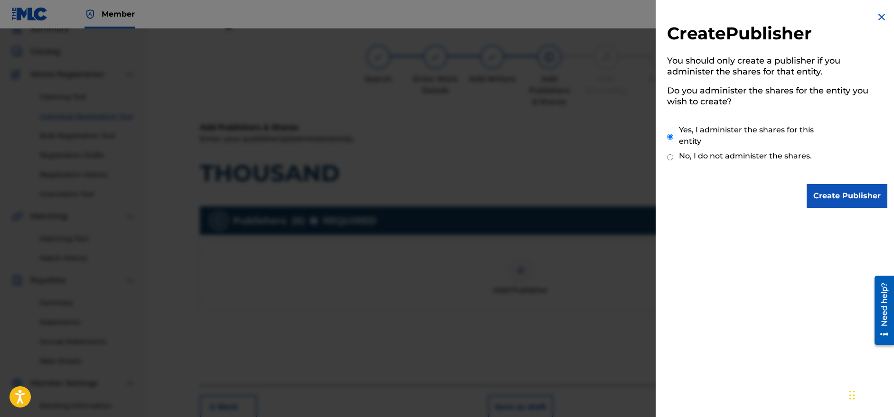
click at [839, 204] on input "Create Publisher" at bounding box center [847, 196] width 81 height 24
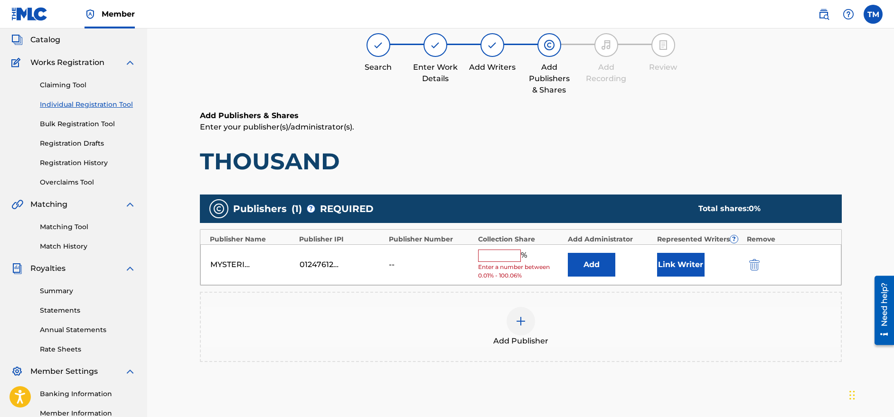
scroll to position [90, 0]
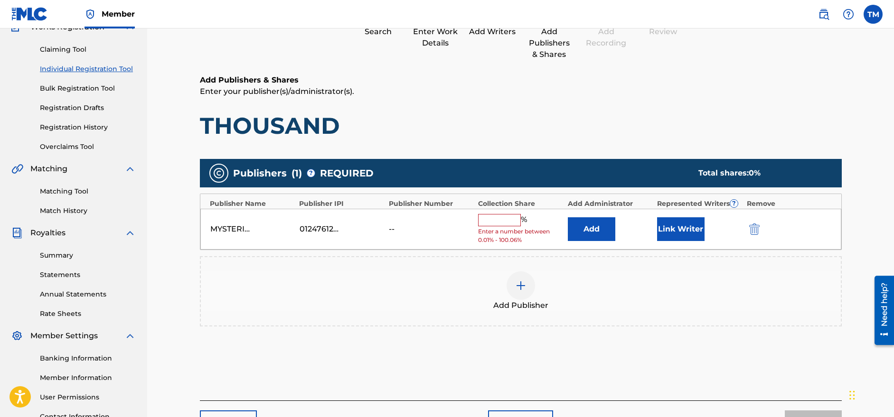
click at [510, 218] on input "text" at bounding box center [499, 220] width 43 height 12
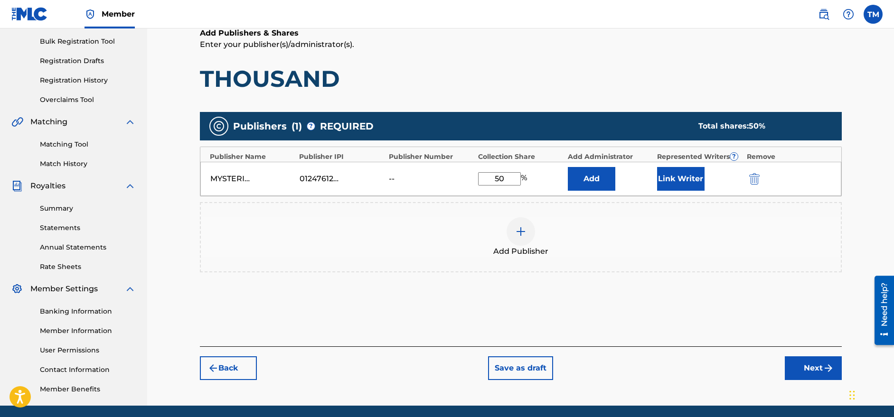
scroll to position [138, 0]
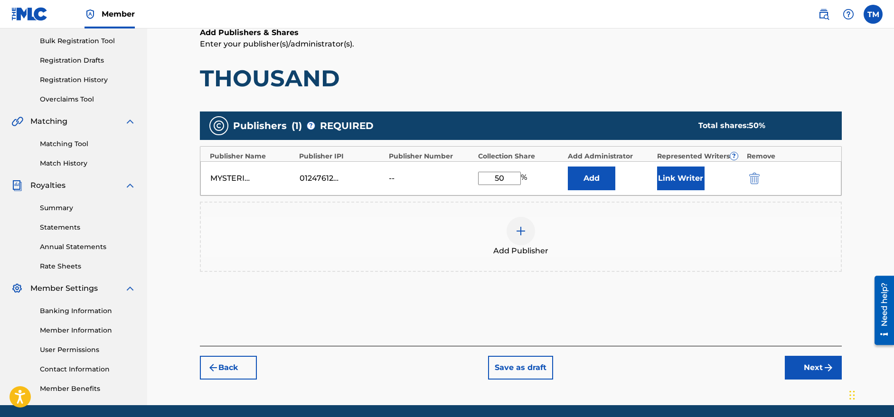
type input "50"
click at [699, 305] on div "Add Publishers & Shares Enter your publisher(s)/administrator(s). THOUSAND Publ…" at bounding box center [521, 186] width 642 height 319
click at [685, 176] on button "Link Writer" at bounding box center [680, 179] width 47 height 24
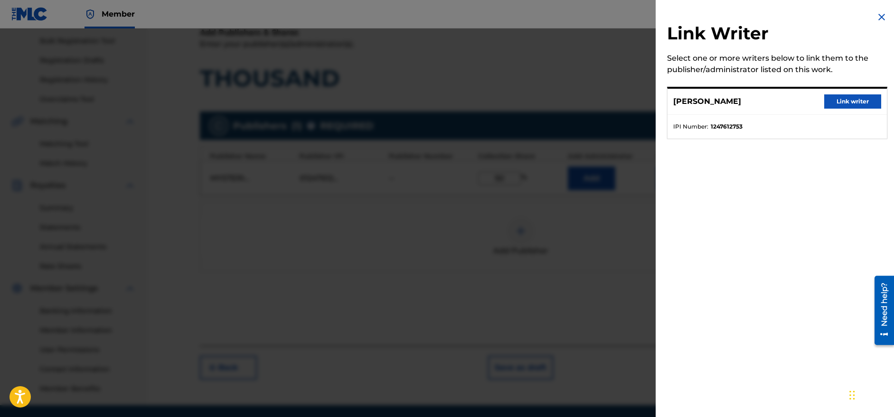
click at [845, 103] on button "Link writer" at bounding box center [852, 101] width 57 height 14
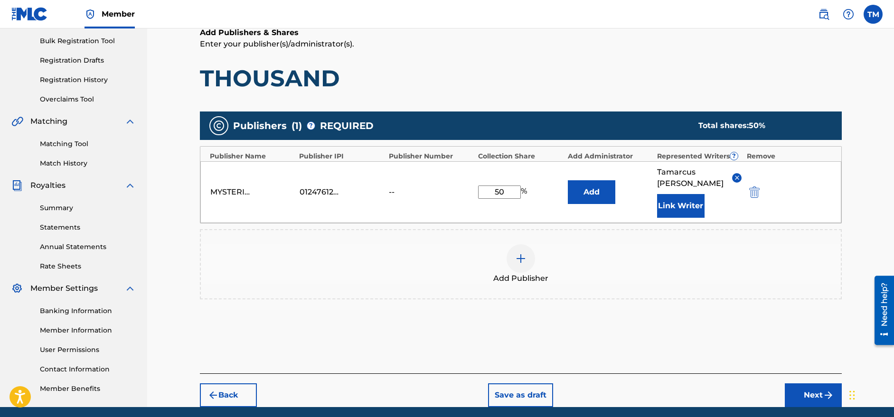
click at [709, 279] on div "Add Publisher" at bounding box center [521, 264] width 642 height 70
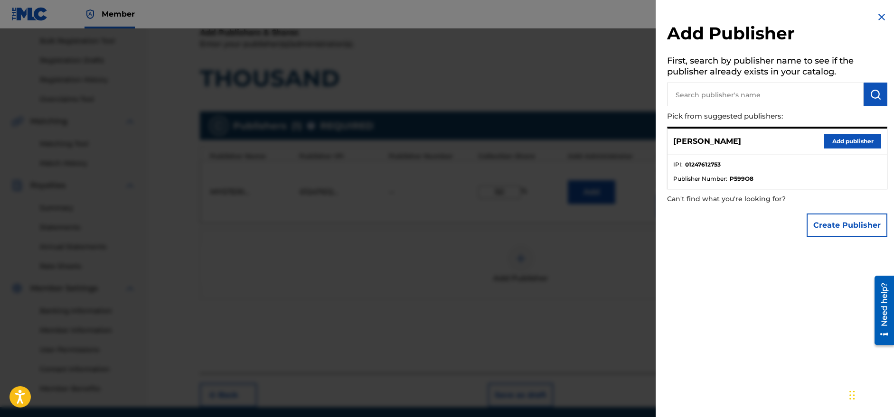
click at [626, 284] on div at bounding box center [447, 236] width 894 height 417
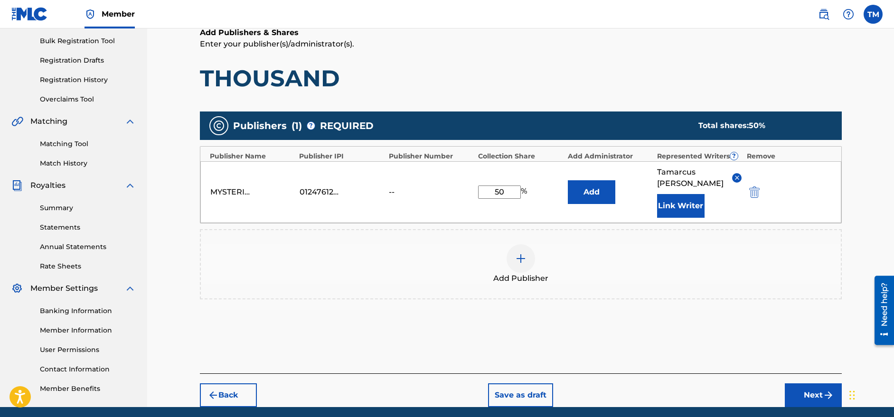
click at [692, 173] on span "[PERSON_NAME]" at bounding box center [691, 178] width 68 height 23
click at [736, 174] on img at bounding box center [736, 177] width 7 height 7
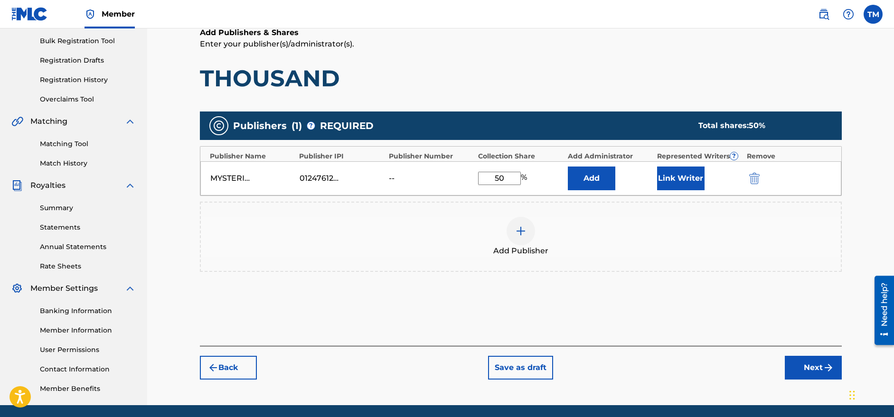
click at [694, 174] on button "Link Writer" at bounding box center [680, 179] width 47 height 24
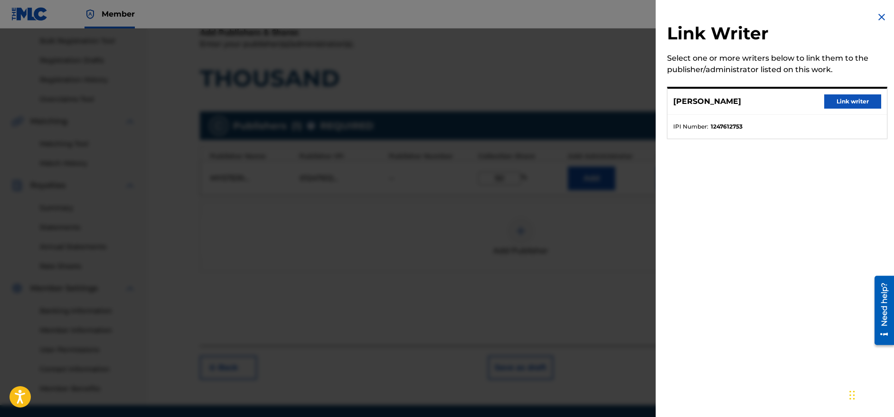
click at [623, 244] on div at bounding box center [447, 236] width 894 height 417
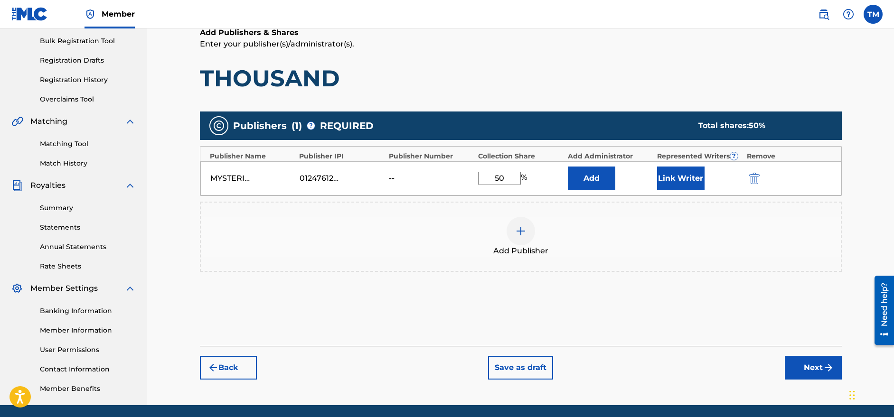
click at [681, 175] on button "Link Writer" at bounding box center [680, 179] width 47 height 24
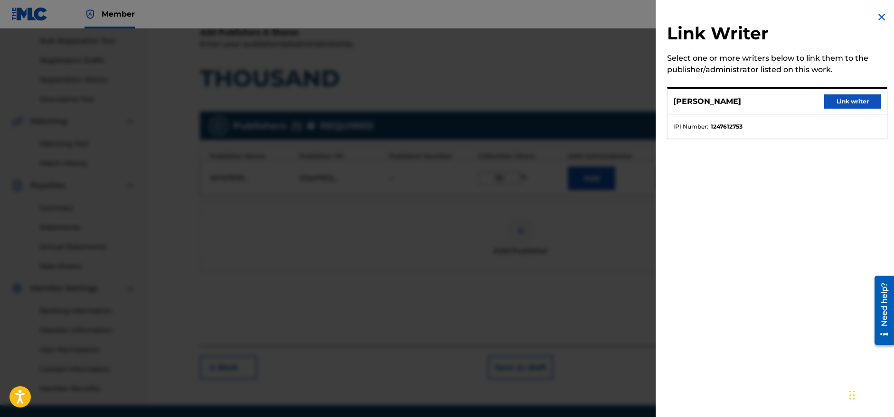
click at [830, 100] on button "Link writer" at bounding box center [852, 101] width 57 height 14
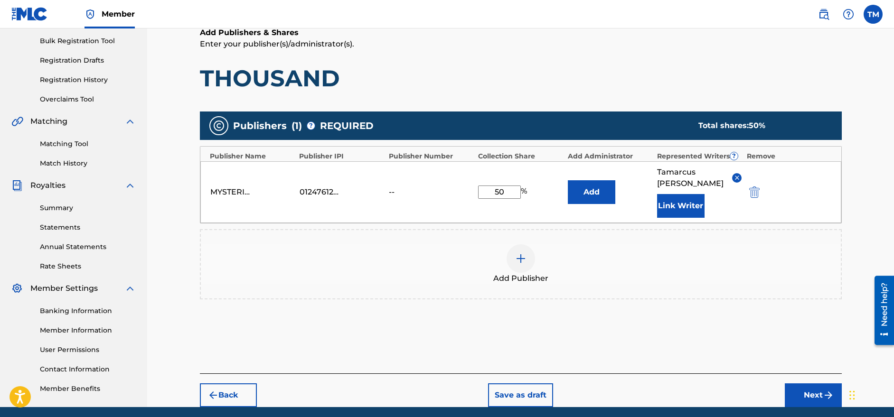
click at [683, 194] on button "Link Writer" at bounding box center [680, 206] width 47 height 24
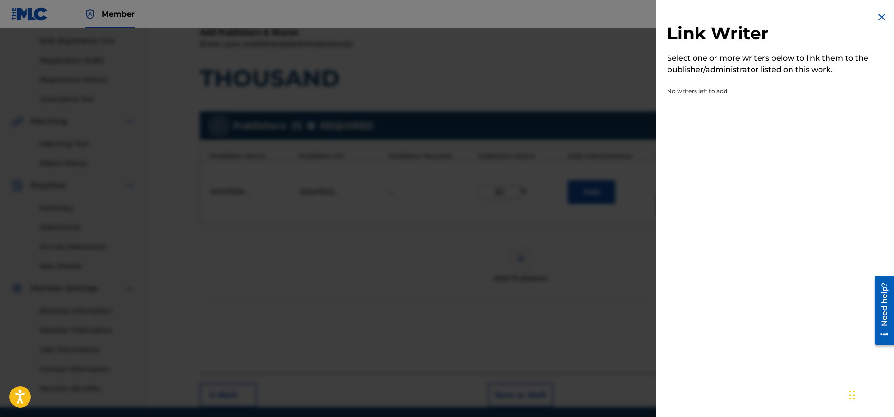
click at [881, 17] on img at bounding box center [881, 16] width 11 height 11
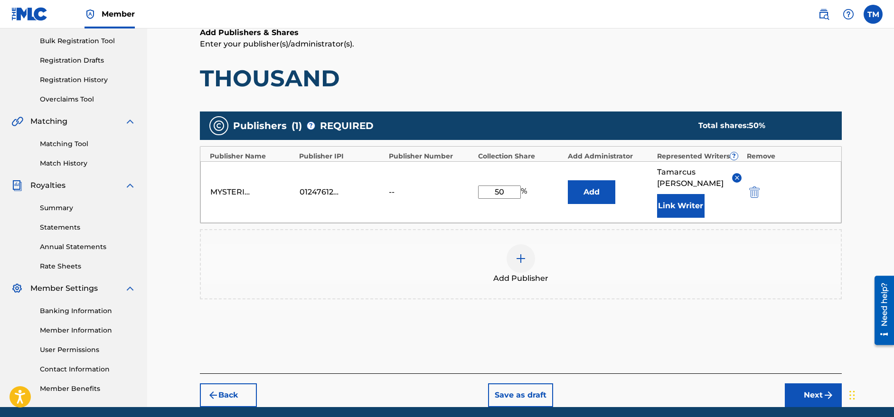
click at [659, 306] on div "Publishers ( 1 ) ? REQUIRED Total shares: 50 % Publisher Name Publisher IPI Pub…" at bounding box center [521, 219] width 642 height 225
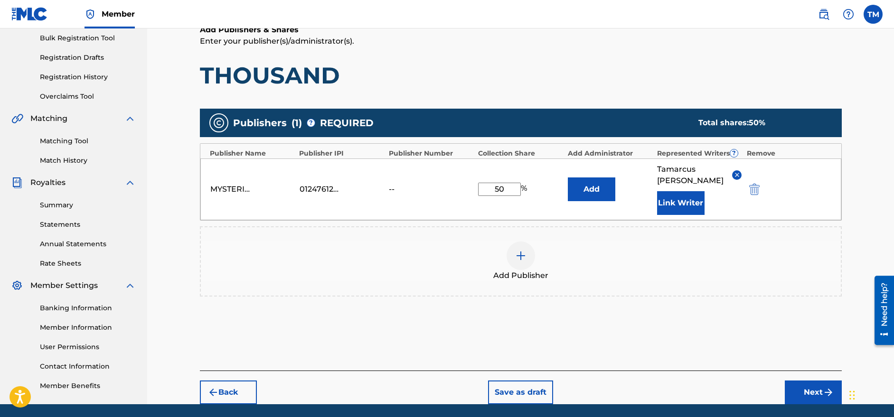
scroll to position [124, 0]
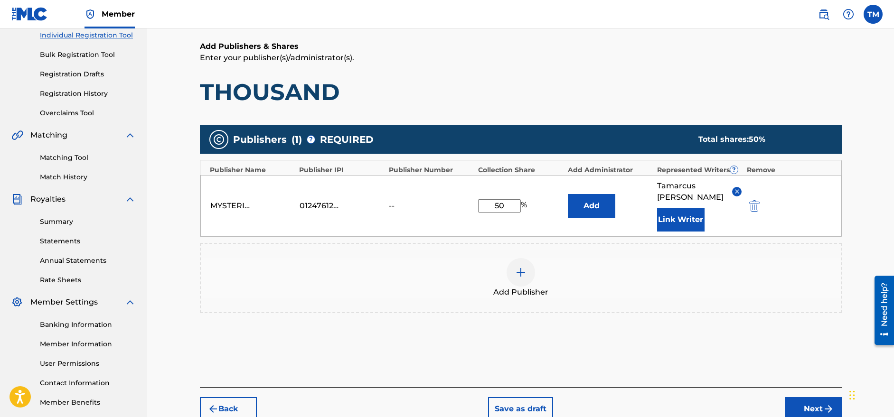
click at [807, 397] on button "Next" at bounding box center [813, 409] width 57 height 24
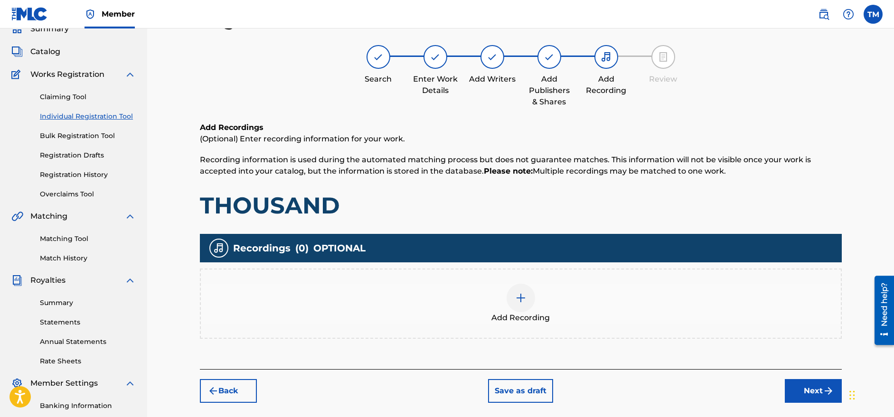
scroll to position [171, 0]
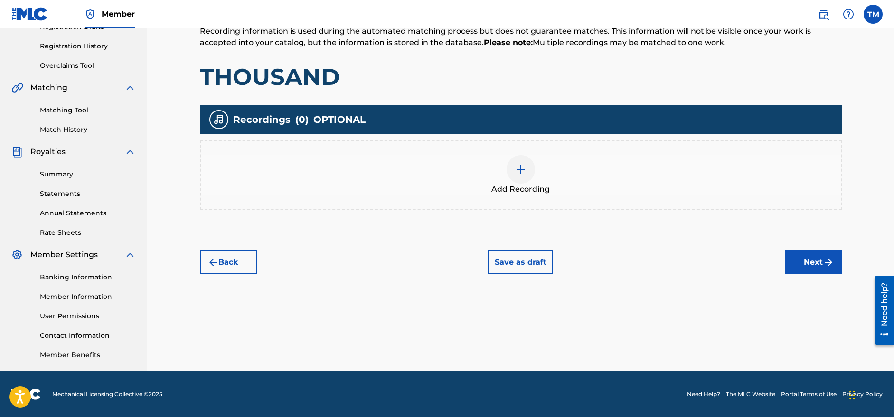
click at [513, 263] on button "Save as draft" at bounding box center [520, 263] width 65 height 24
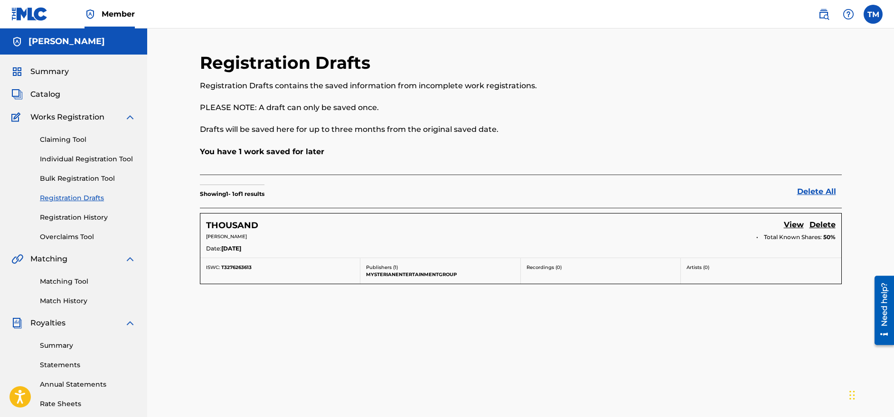
click at [793, 226] on link "View" at bounding box center [794, 225] width 20 height 13
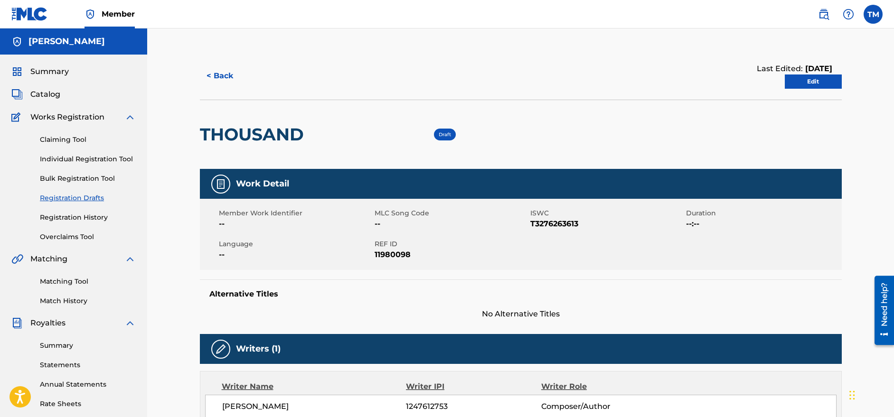
click at [803, 88] on link "Edit" at bounding box center [813, 82] width 57 height 14
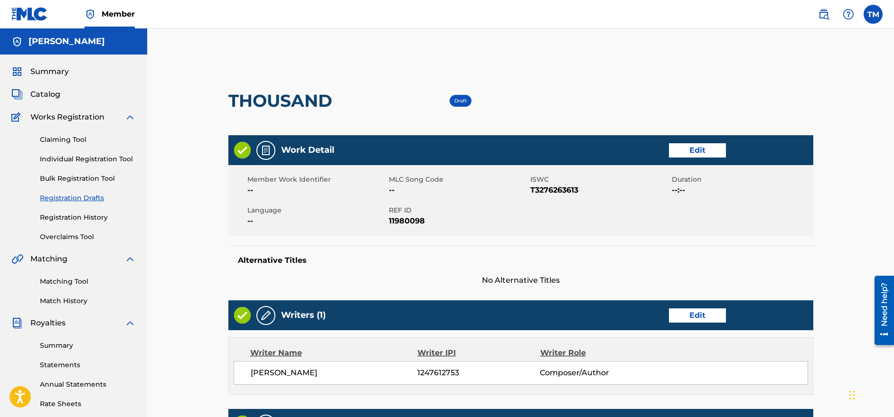
click at [52, 41] on h5 "[PERSON_NAME]" at bounding box center [66, 41] width 76 height 11
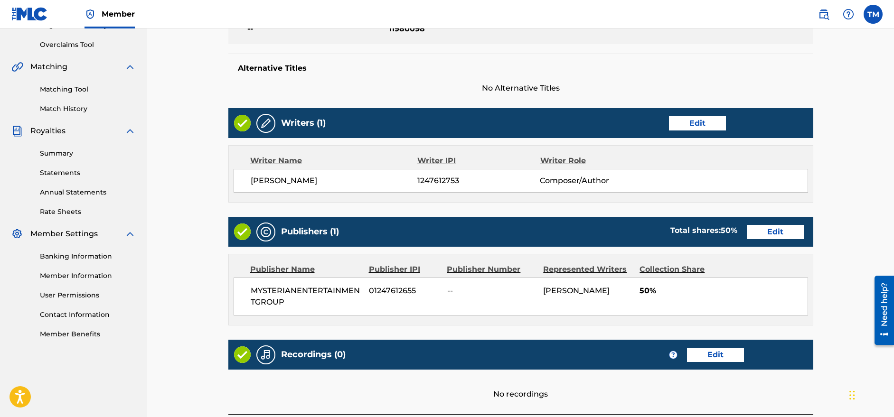
scroll to position [282, 0]
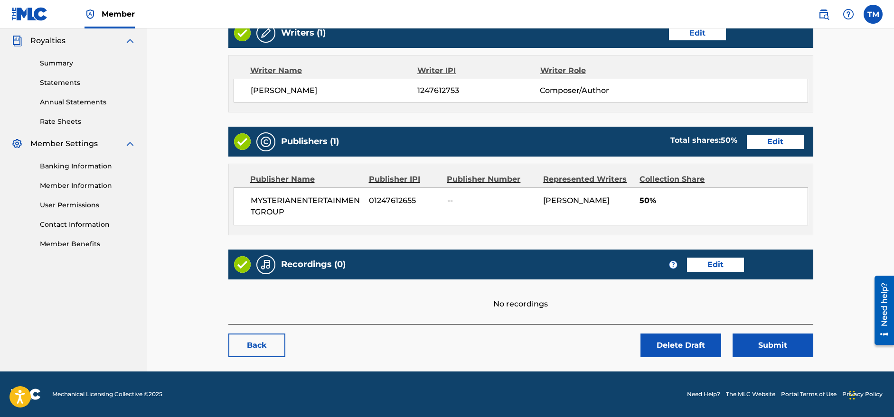
click at [242, 351] on link "Back" at bounding box center [256, 346] width 57 height 24
